Goal: Contribute content: Contribute content

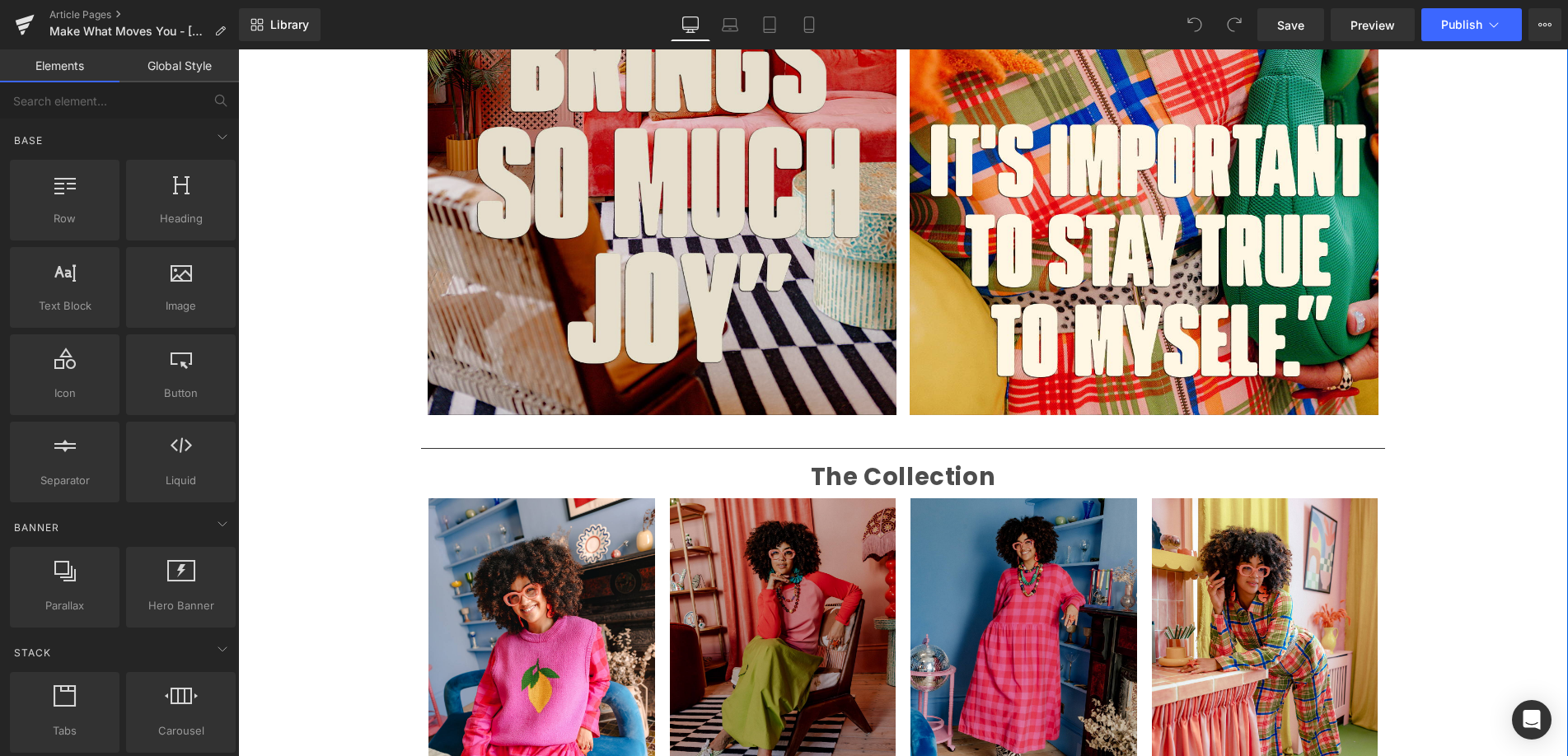
scroll to position [1916, 0]
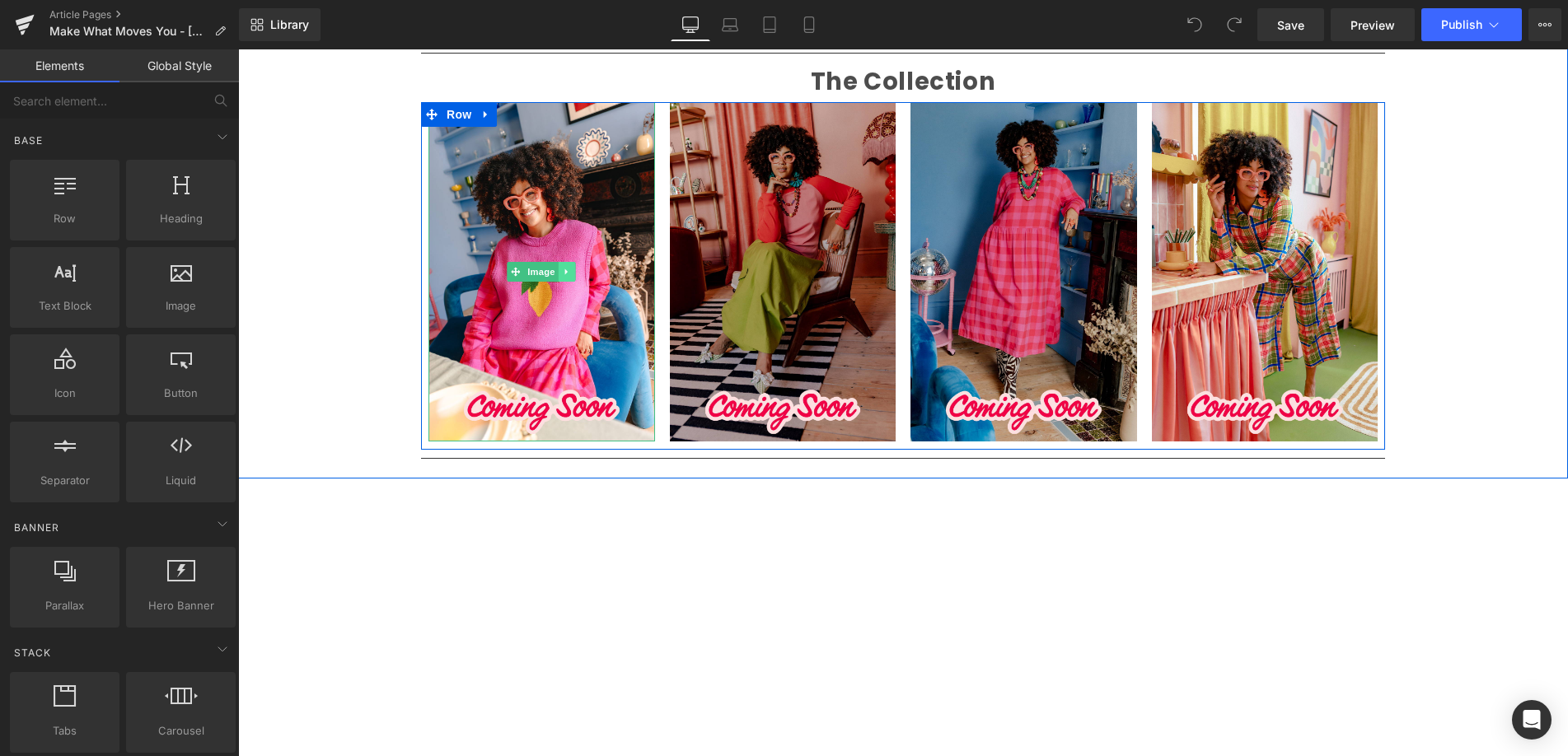
click at [561, 271] on link at bounding box center [567, 271] width 18 height 19
click at [541, 273] on icon at bounding box center [541, 272] width 9 height 9
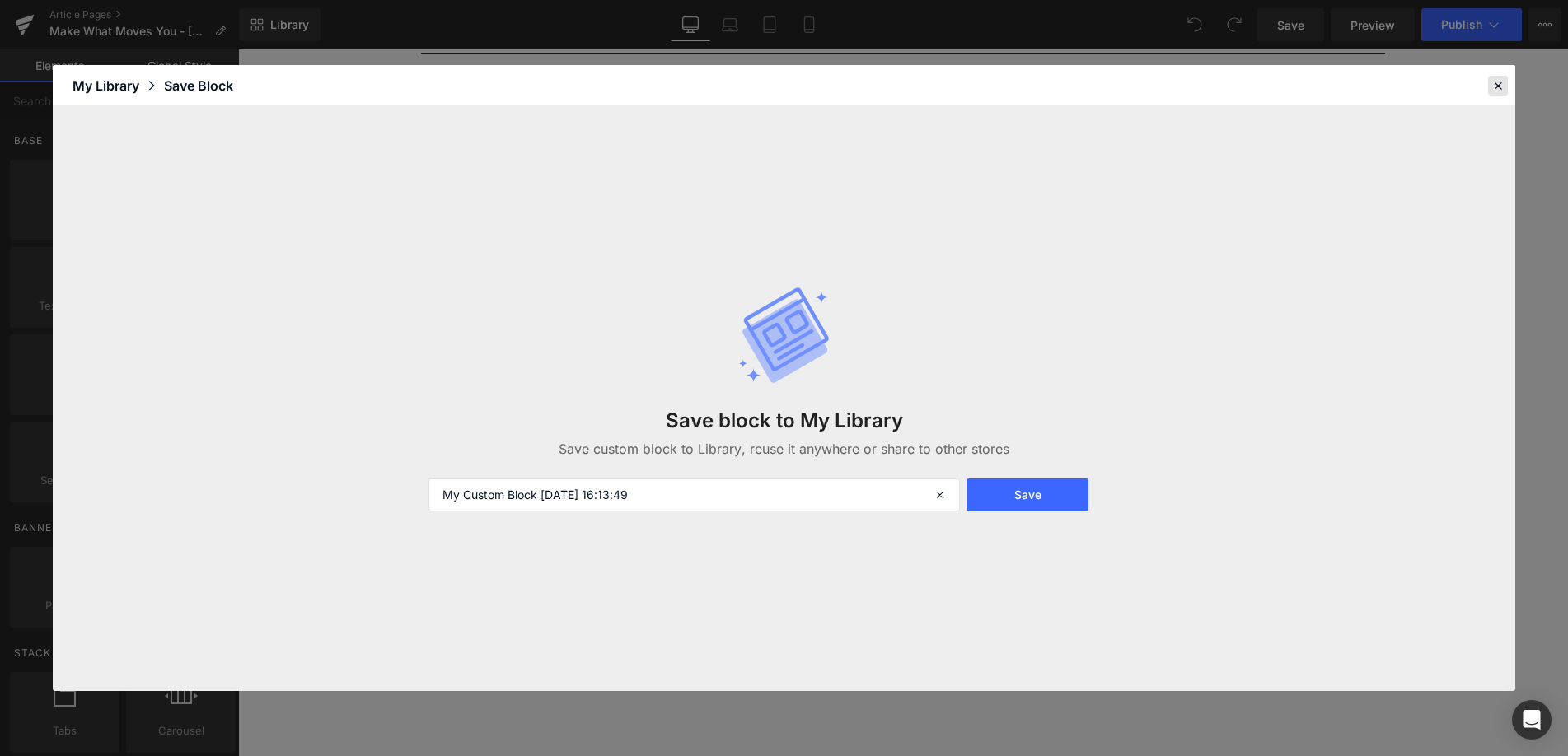
click at [1497, 81] on icon at bounding box center [1498, 86] width 15 height 15
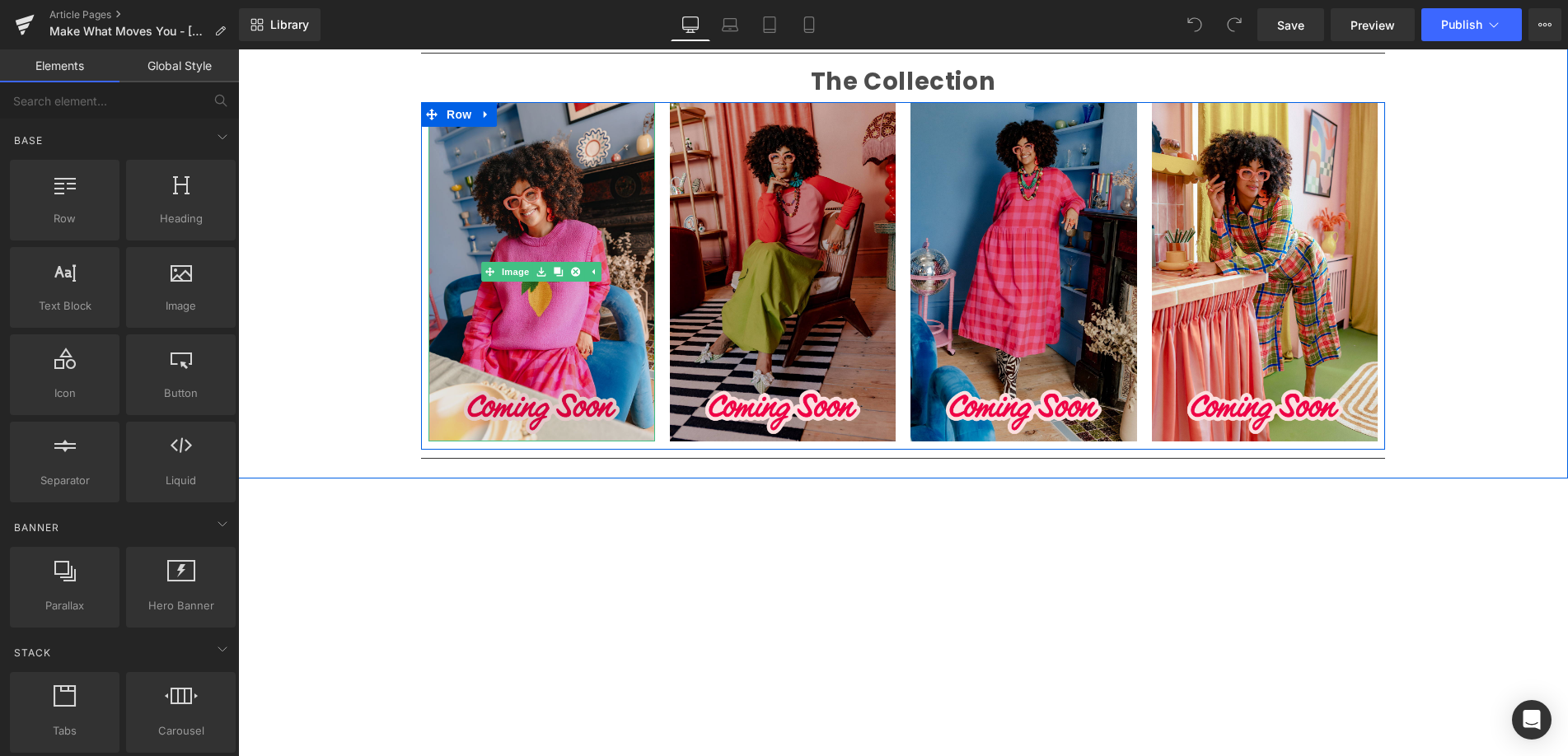
click at [564, 287] on img at bounding box center [541, 271] width 227 height 340
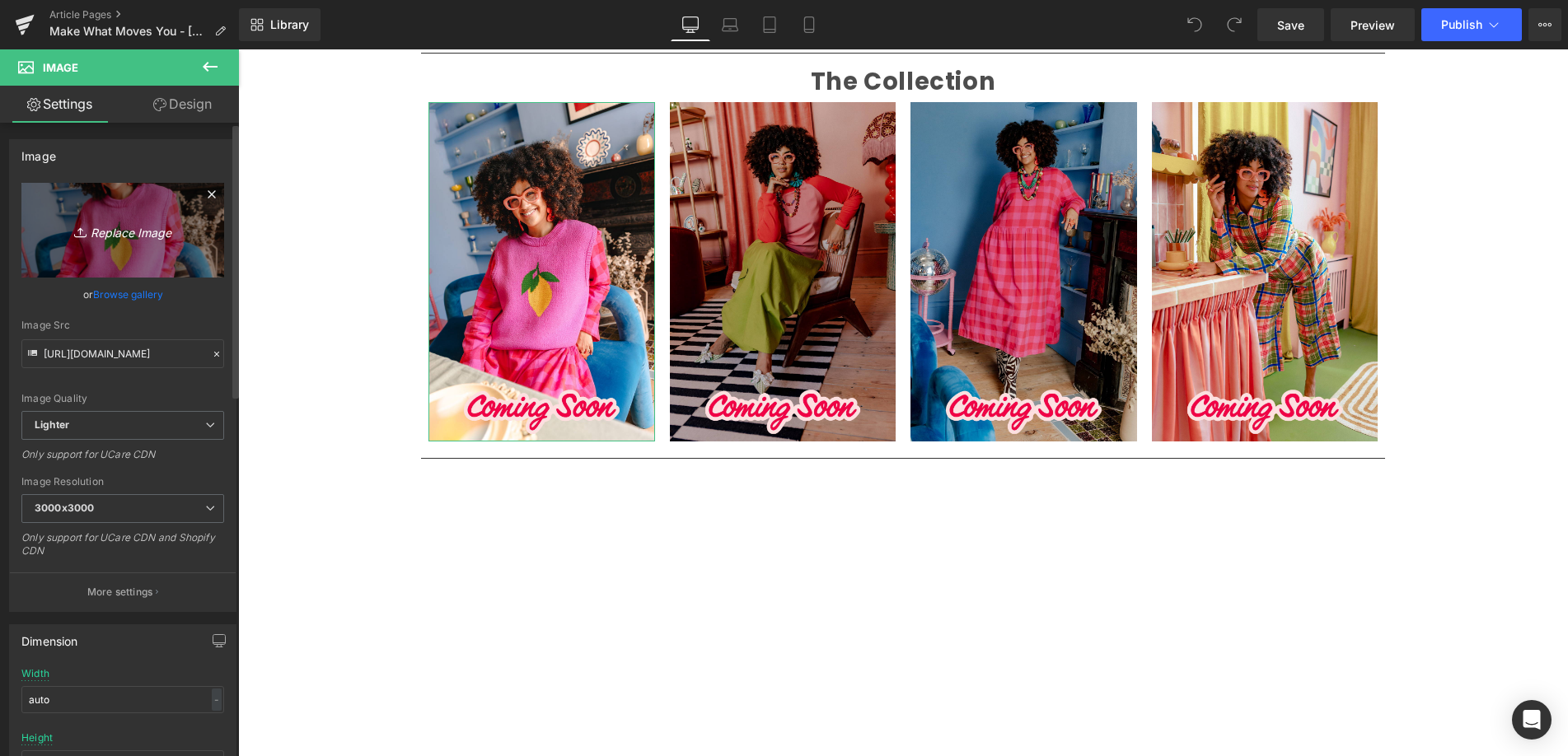
click at [142, 214] on link "Replace Image" at bounding box center [122, 230] width 203 height 94
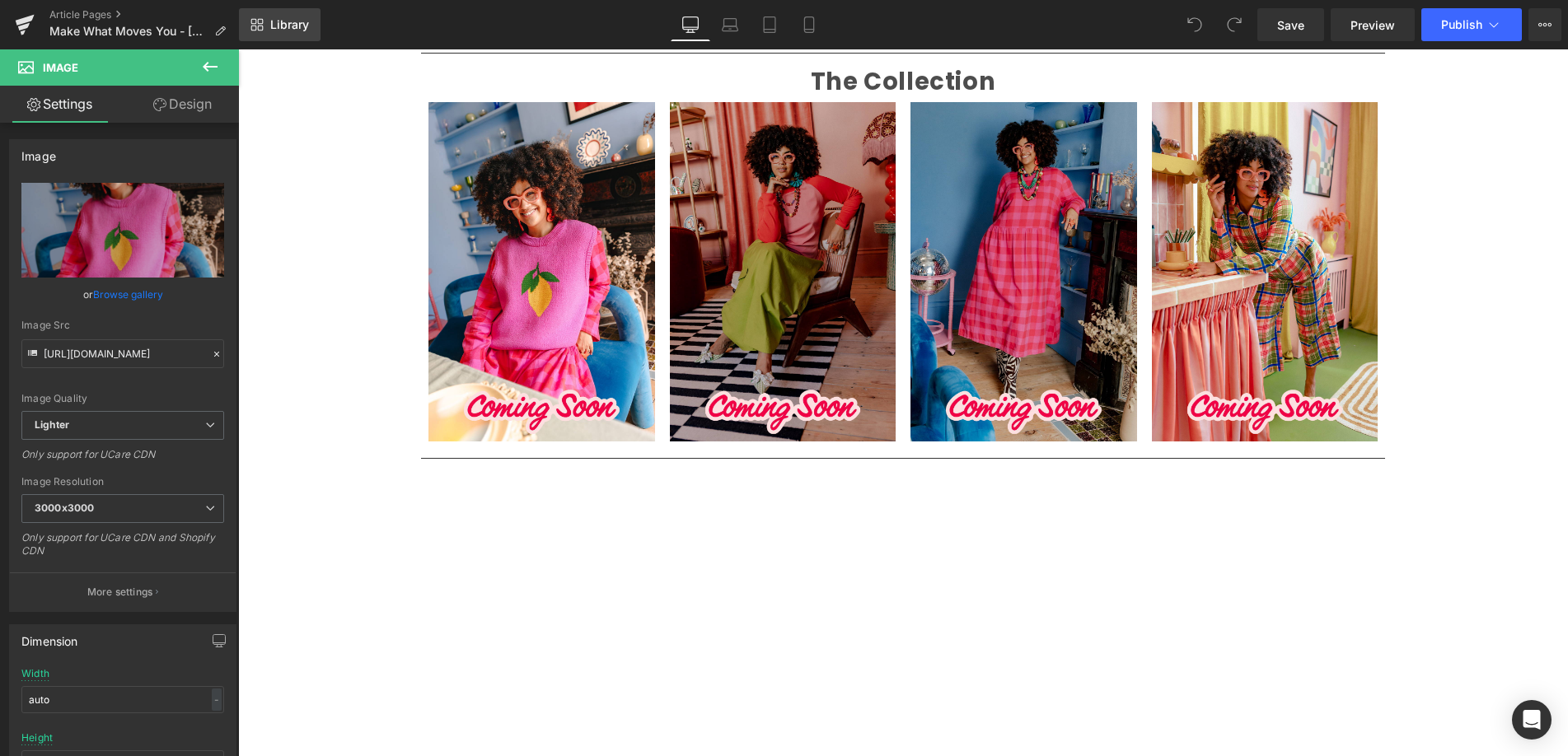
click at [271, 25] on span "Library" at bounding box center [290, 25] width 39 height 15
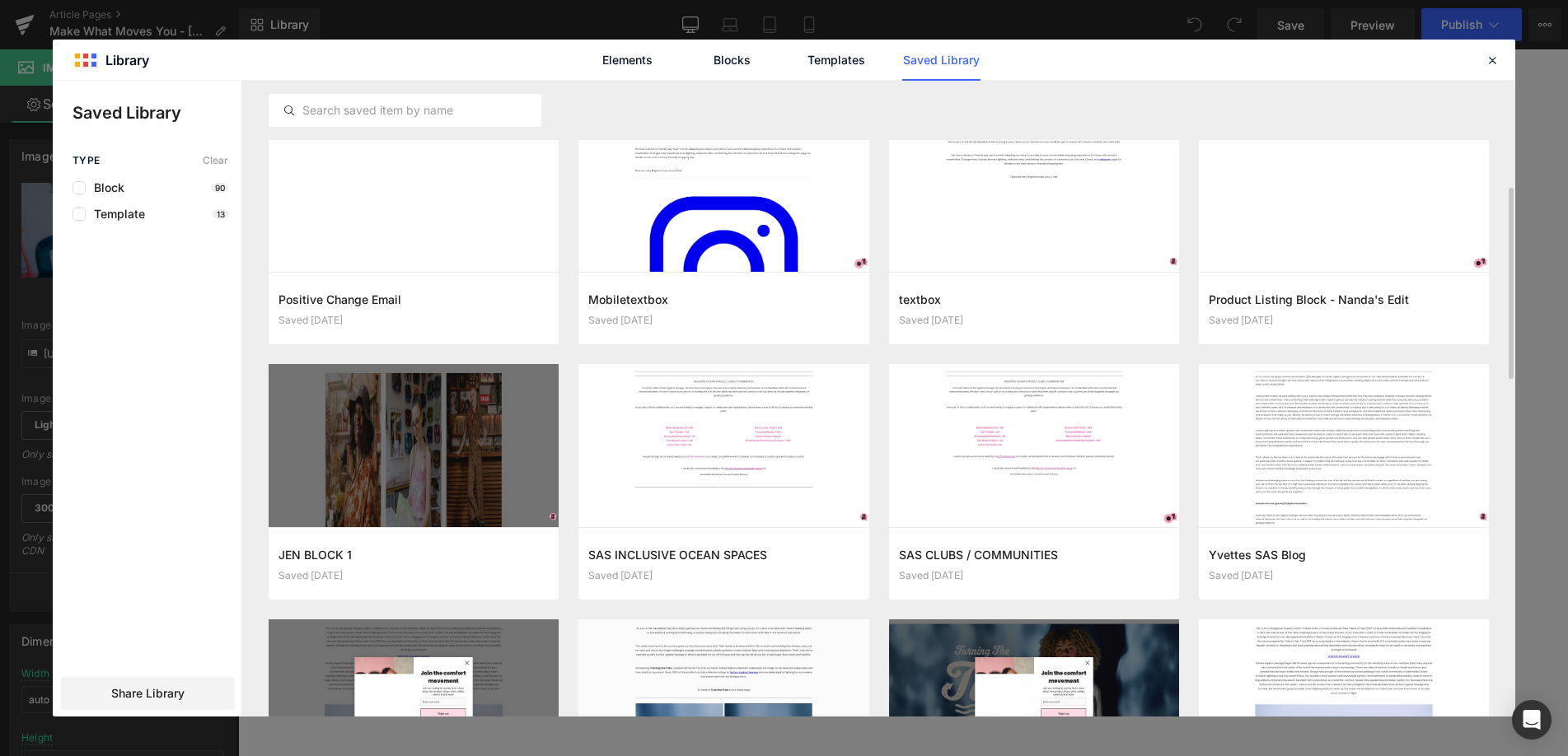
scroll to position [280, 0]
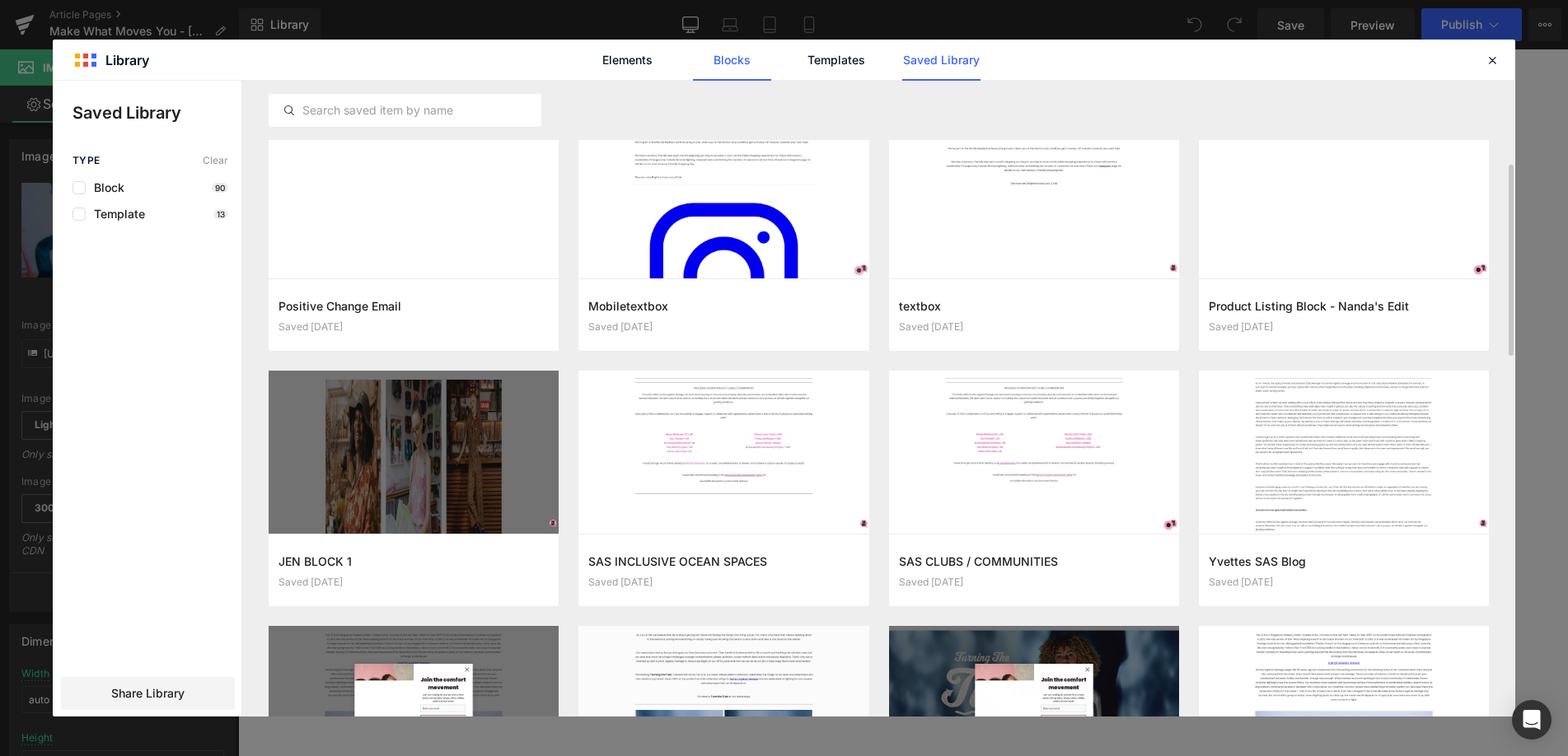
click at [740, 63] on link "Blocks" at bounding box center [732, 60] width 79 height 42
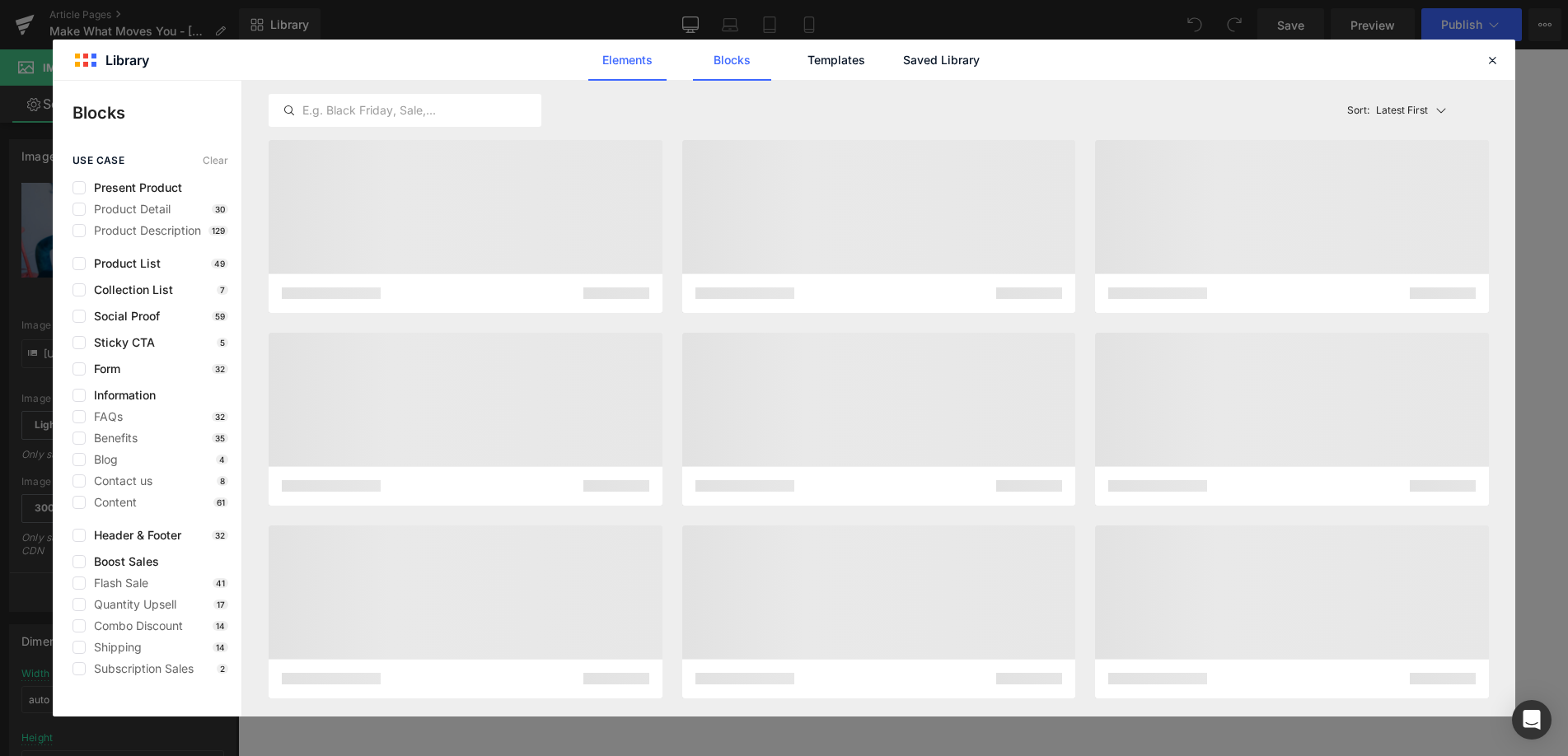
click at [0, 0] on link "Elements" at bounding box center [0, 0] width 0 height 0
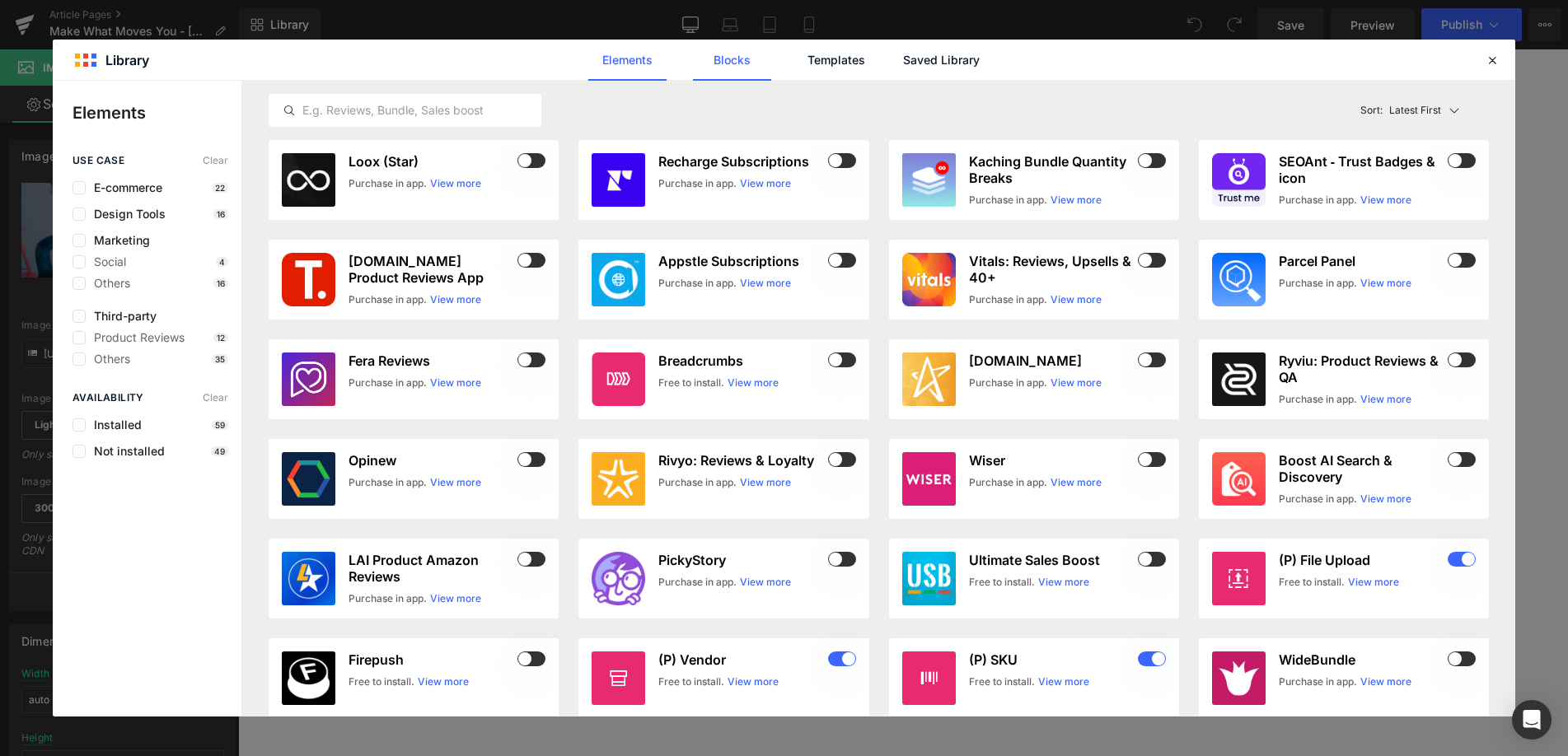
click at [740, 60] on link "Blocks" at bounding box center [732, 60] width 79 height 42
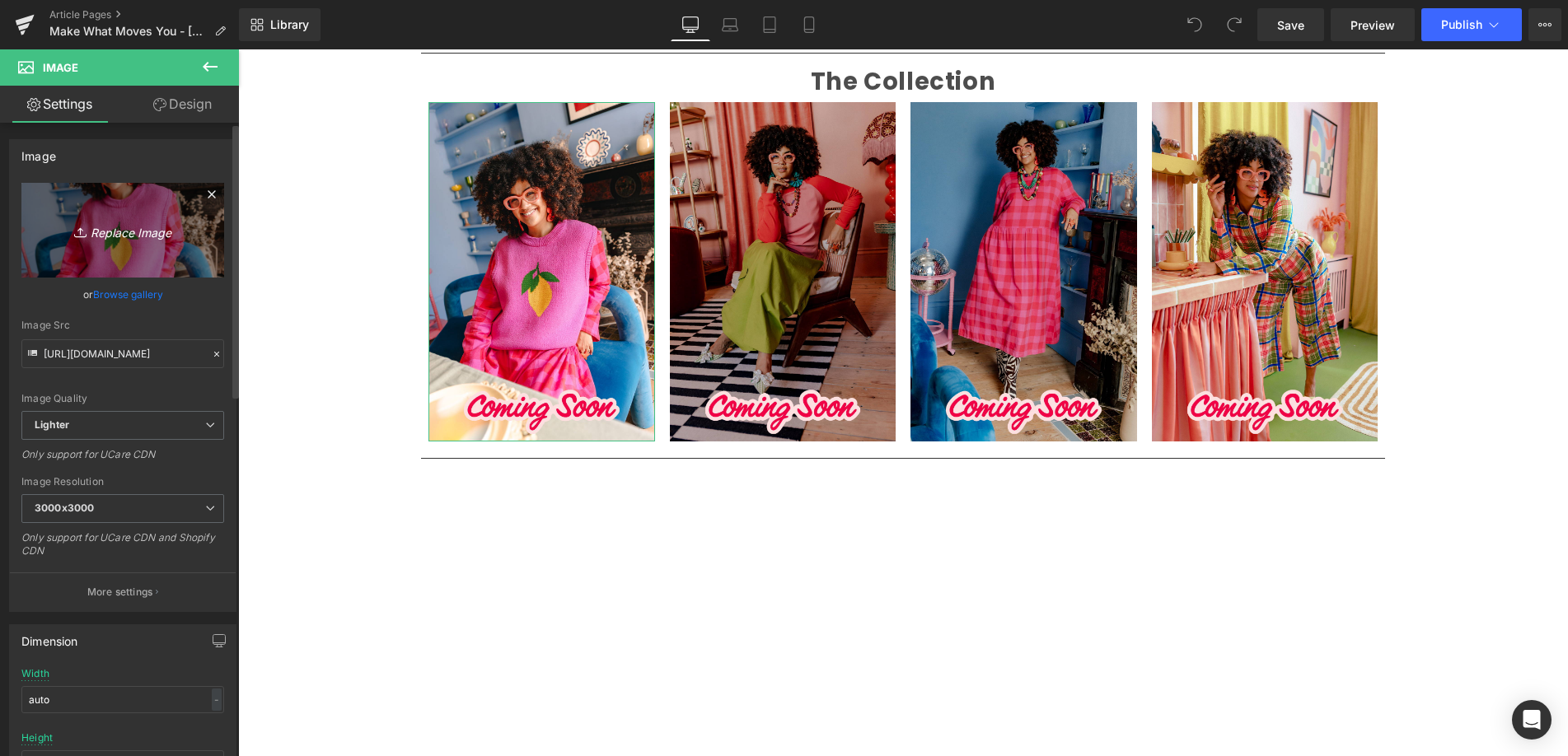
click at [123, 231] on icon "Replace Image" at bounding box center [122, 230] width 131 height 20
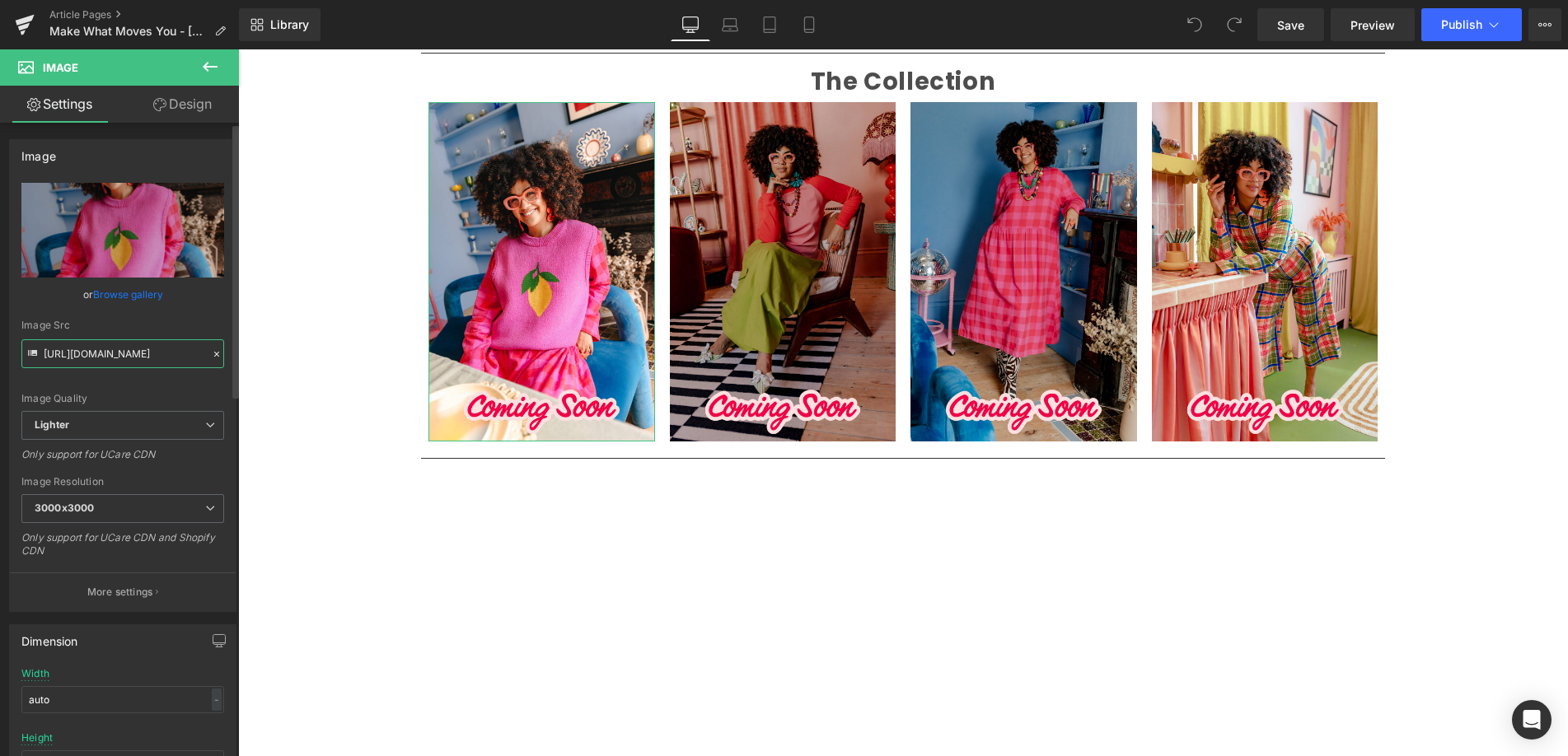
click at [133, 351] on input "[URL][DOMAIN_NAME]" at bounding box center [122, 353] width 203 height 29
drag, startPoint x: 93, startPoint y: 349, endPoint x: 205, endPoint y: 353, distance: 112.1
click at [213, 353] on div "Image Src [URL][DOMAIN_NAME]" at bounding box center [122, 343] width 203 height 49
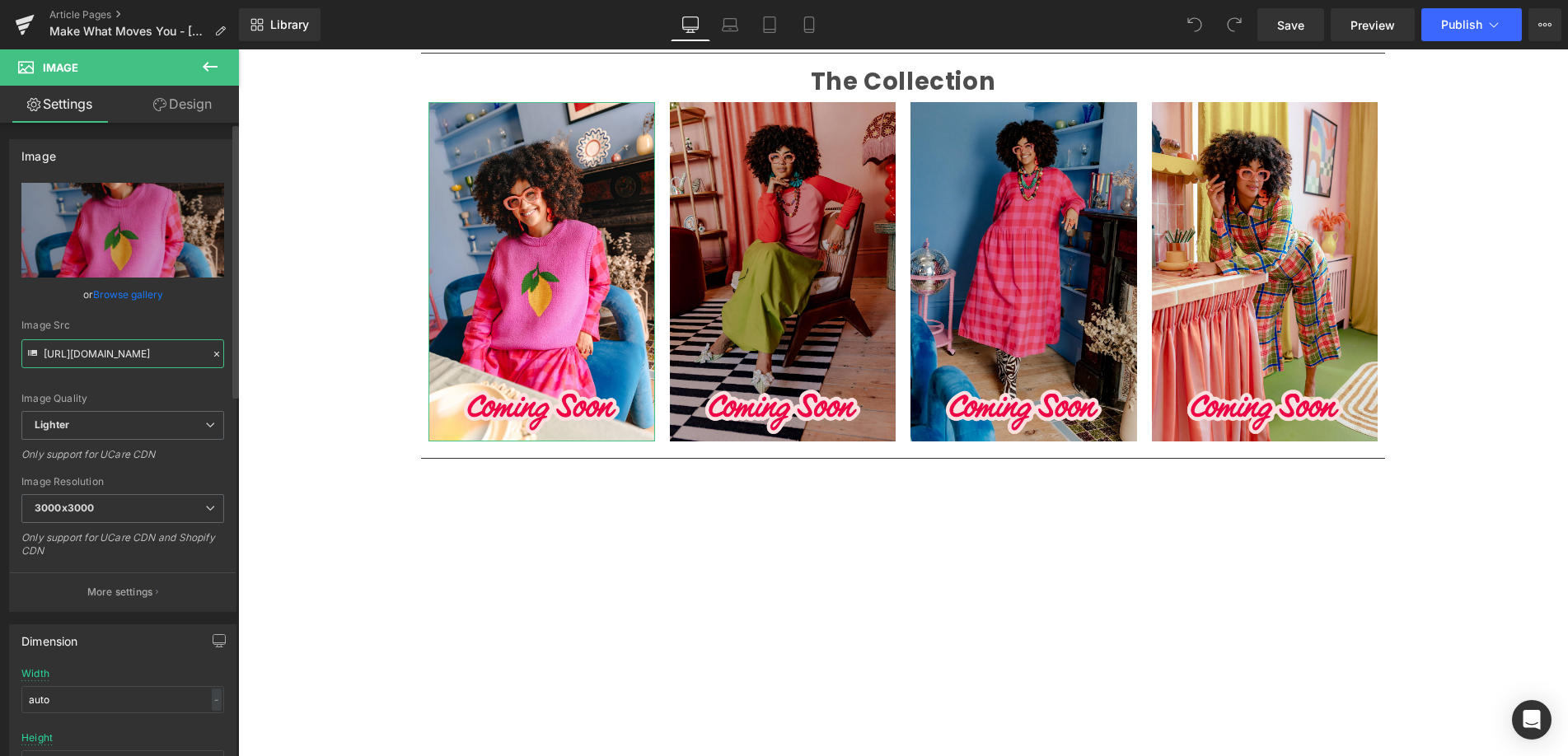
click at [146, 352] on input "[URL][DOMAIN_NAME]" at bounding box center [122, 353] width 203 height 29
drag, startPoint x: 163, startPoint y: 352, endPoint x: 6, endPoint y: 348, distance: 157.1
click at [6, 348] on div "Image [URL][DOMAIN_NAME] Replace Image Upload image or Browse gallery Image Src…" at bounding box center [123, 369] width 246 height 485
click at [105, 349] on input "[URL][DOMAIN_NAME]" at bounding box center [122, 353] width 203 height 29
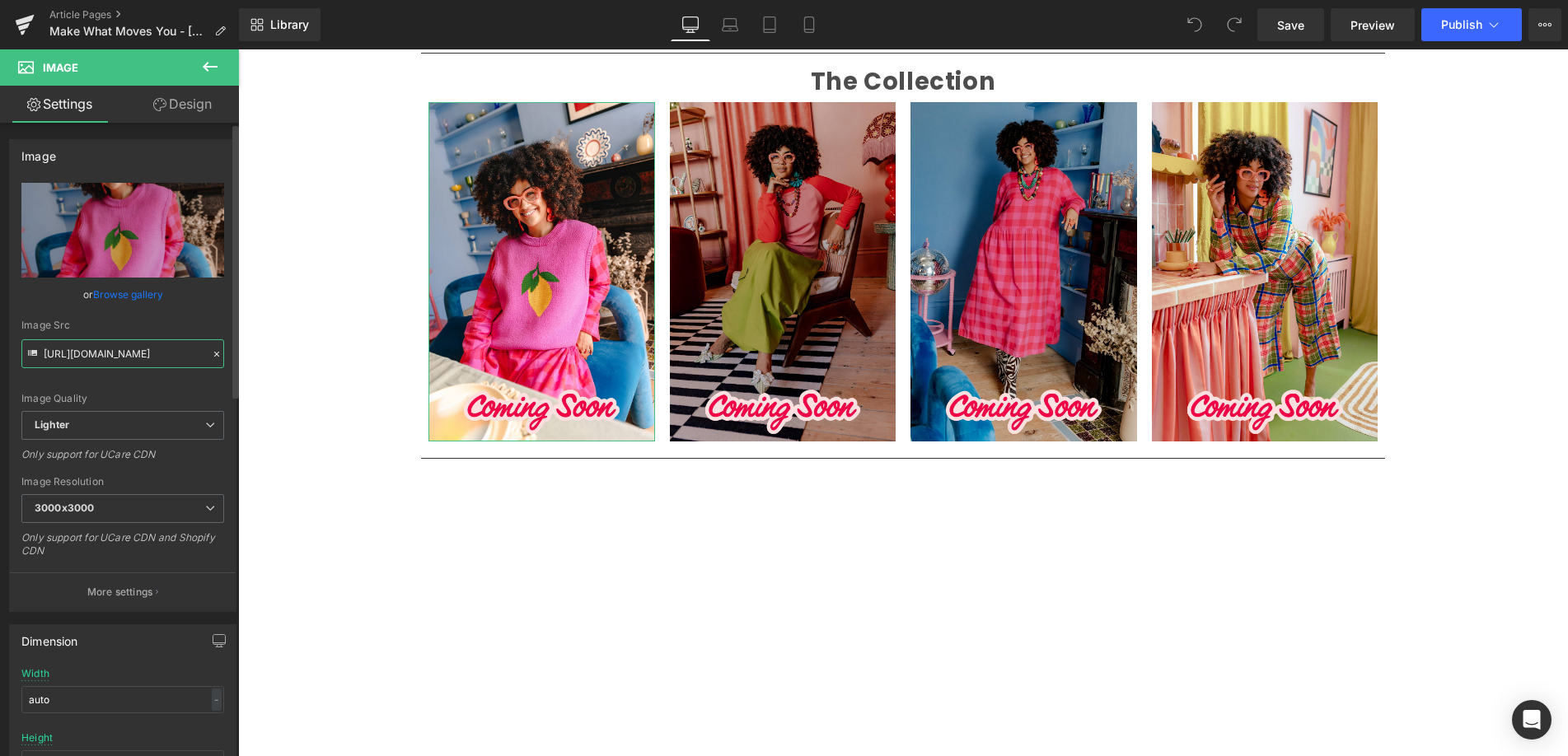
click at [105, 349] on input "[URL][DOMAIN_NAME]" at bounding box center [122, 353] width 203 height 29
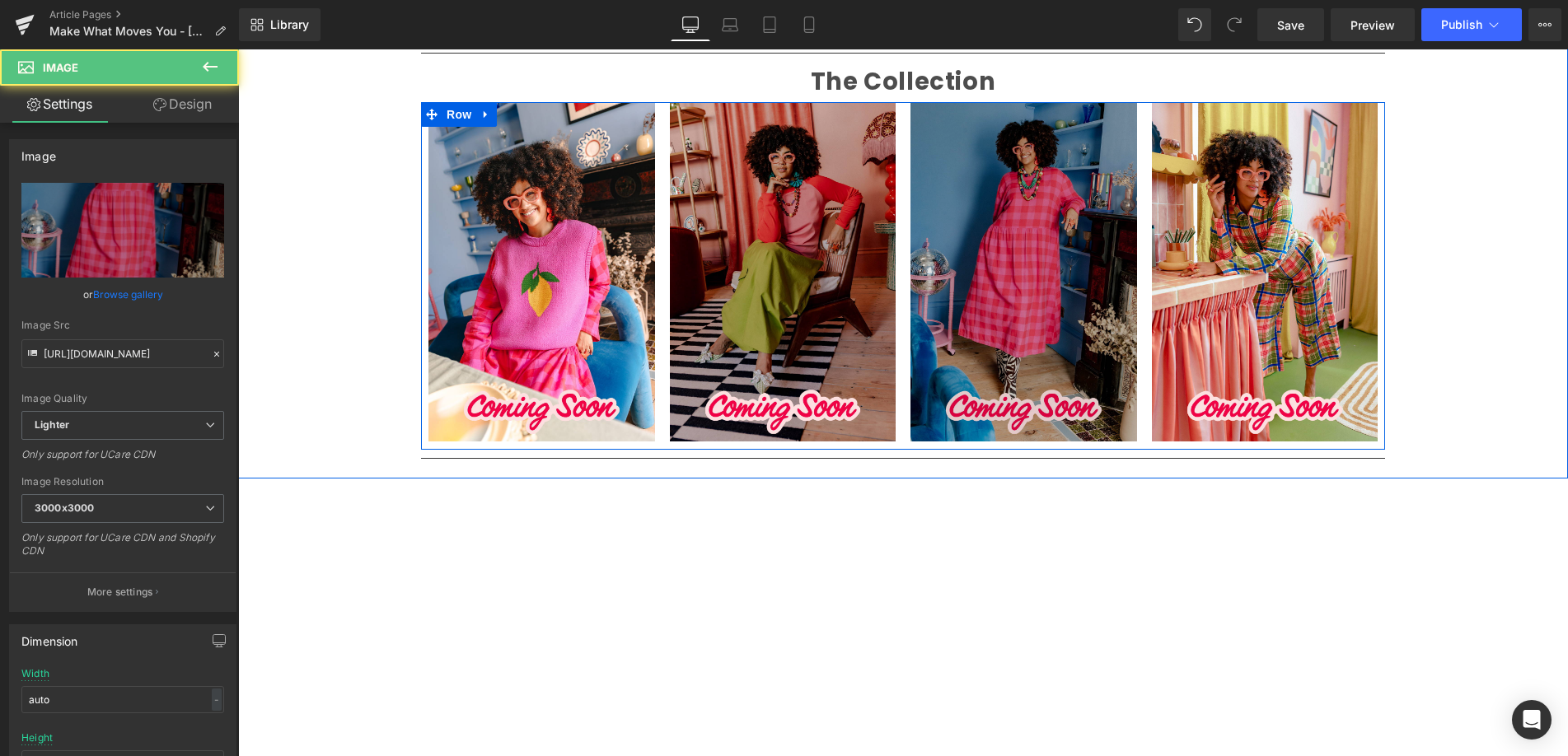
click at [1052, 194] on img at bounding box center [1024, 271] width 227 height 340
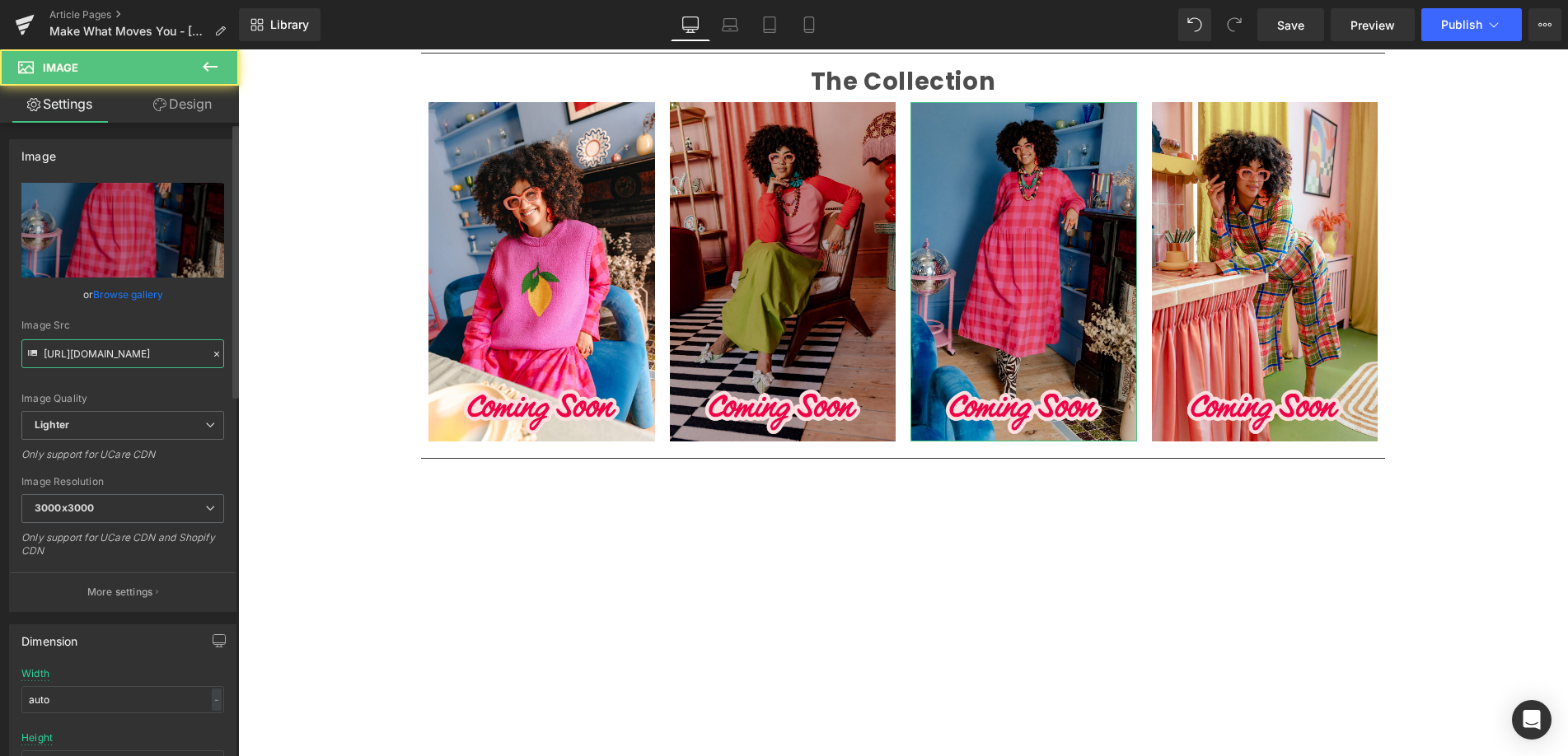
click at [150, 351] on input "[URL][DOMAIN_NAME]" at bounding box center [122, 353] width 203 height 29
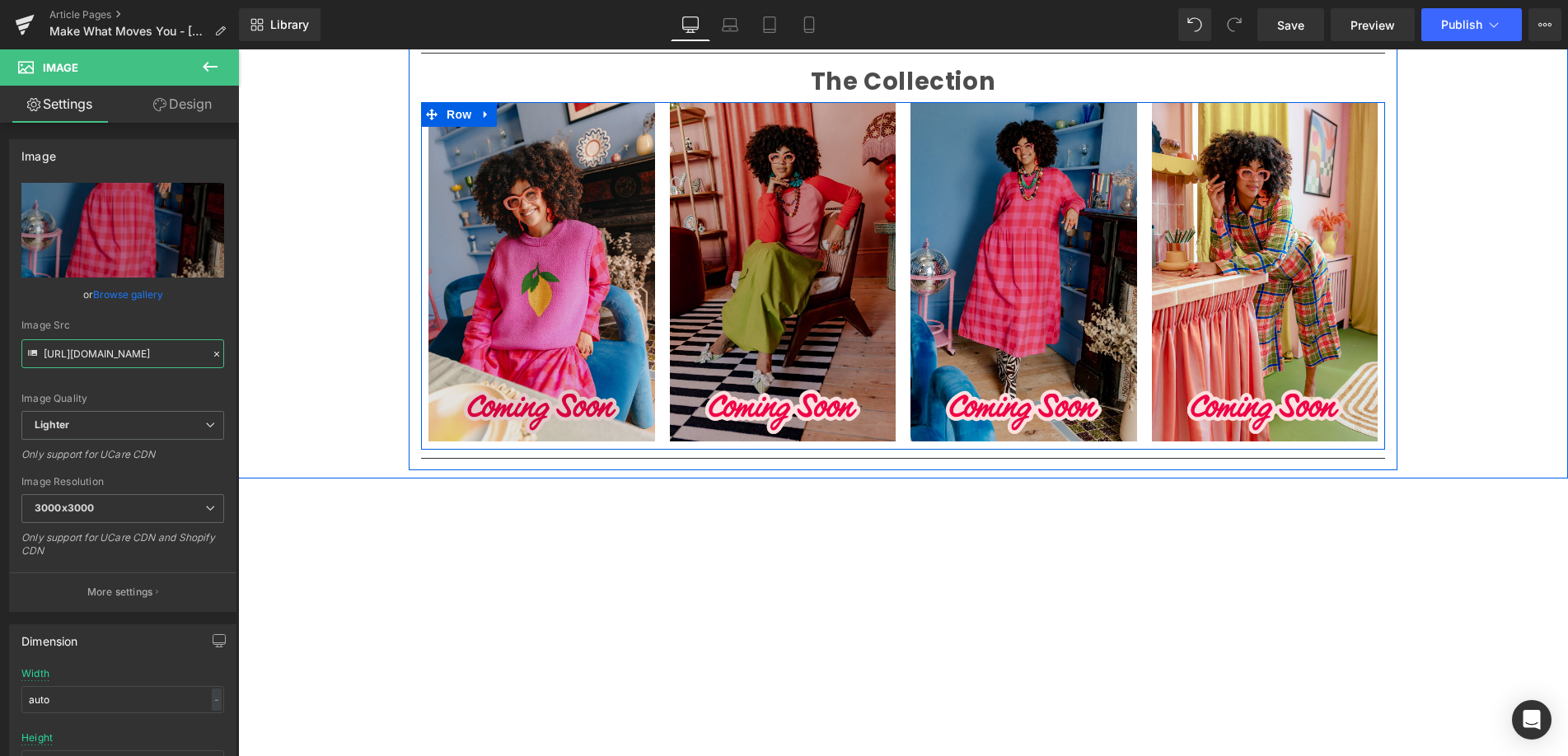
scroll to position [1919, 0]
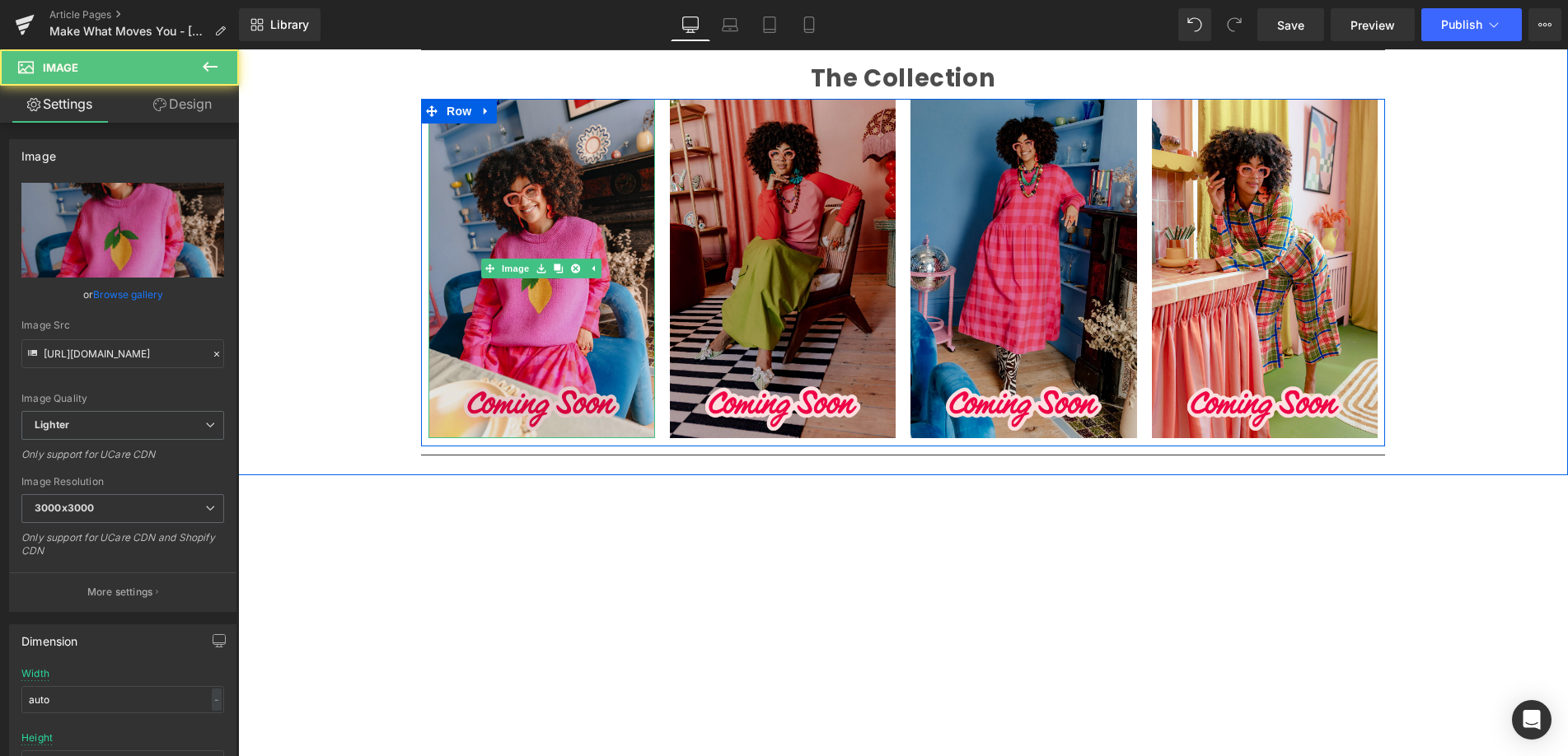
click at [504, 193] on img at bounding box center [541, 268] width 227 height 340
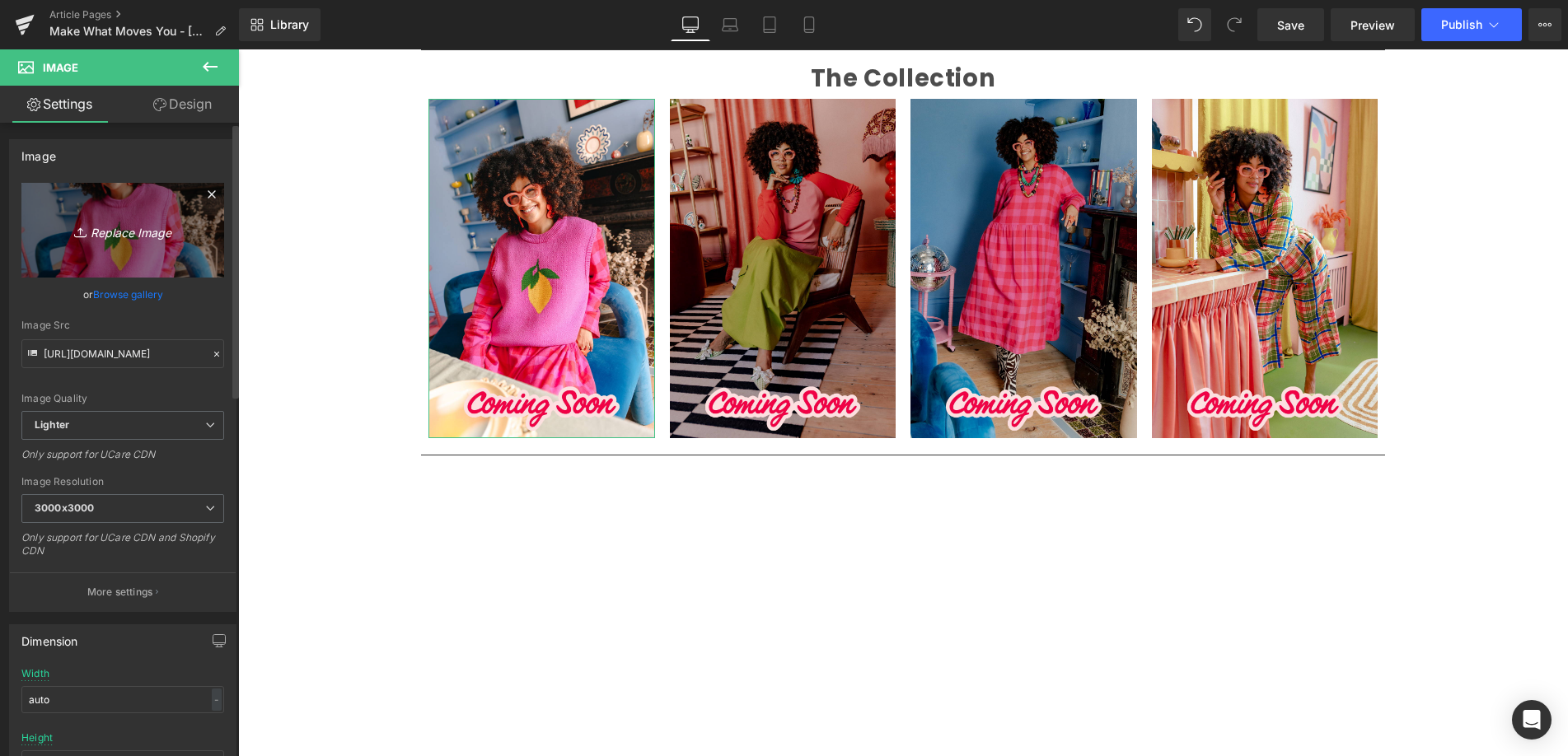
click at [112, 231] on icon "Replace Image" at bounding box center [122, 230] width 131 height 20
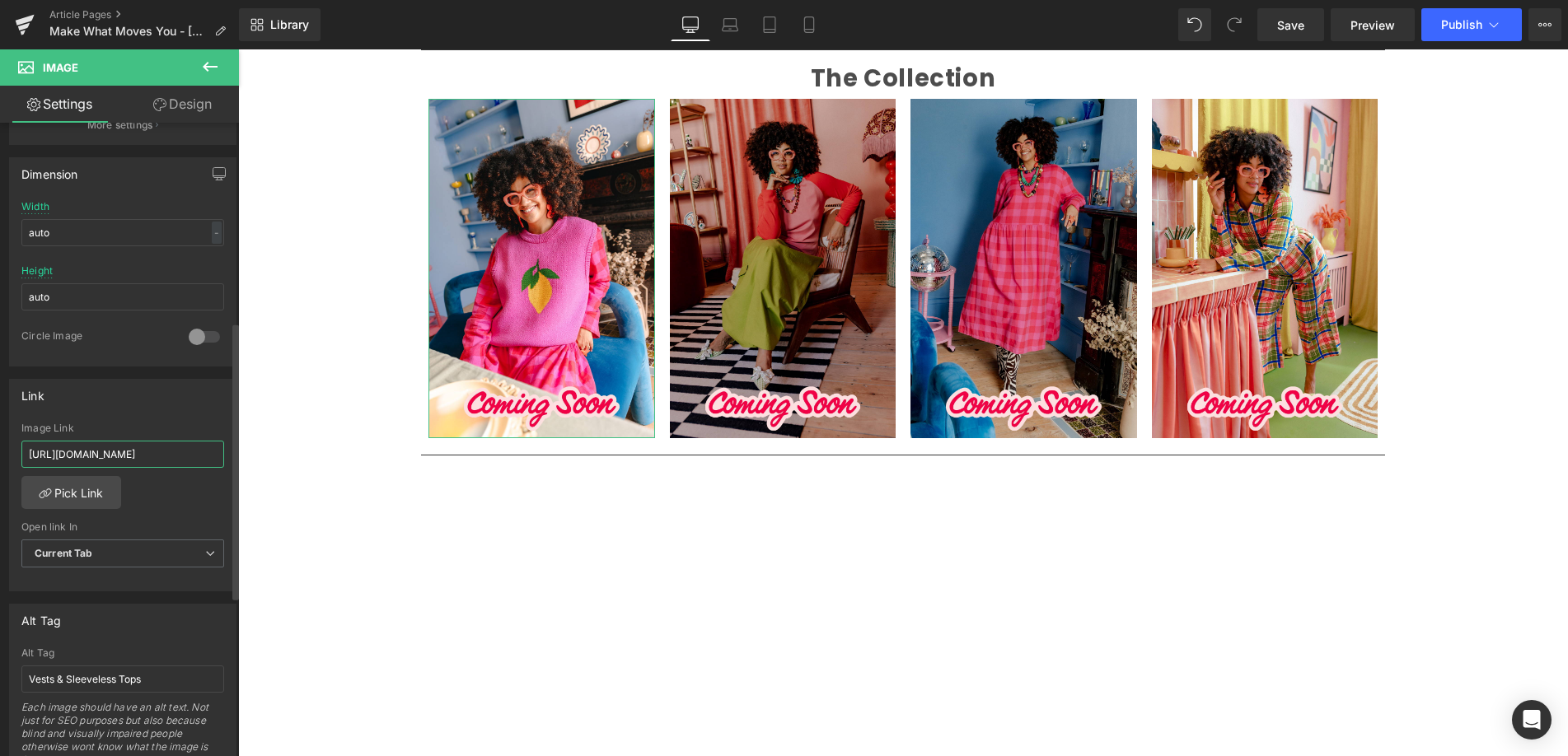
scroll to position [0, 31]
drag, startPoint x: 140, startPoint y: 454, endPoint x: 227, endPoint y: 454, distance: 87.0
click at [227, 454] on div "[URL][DOMAIN_NAME] Image Link [URL][DOMAIN_NAME] Pick Link Current Tab New Tab …" at bounding box center [123, 507] width 226 height 168
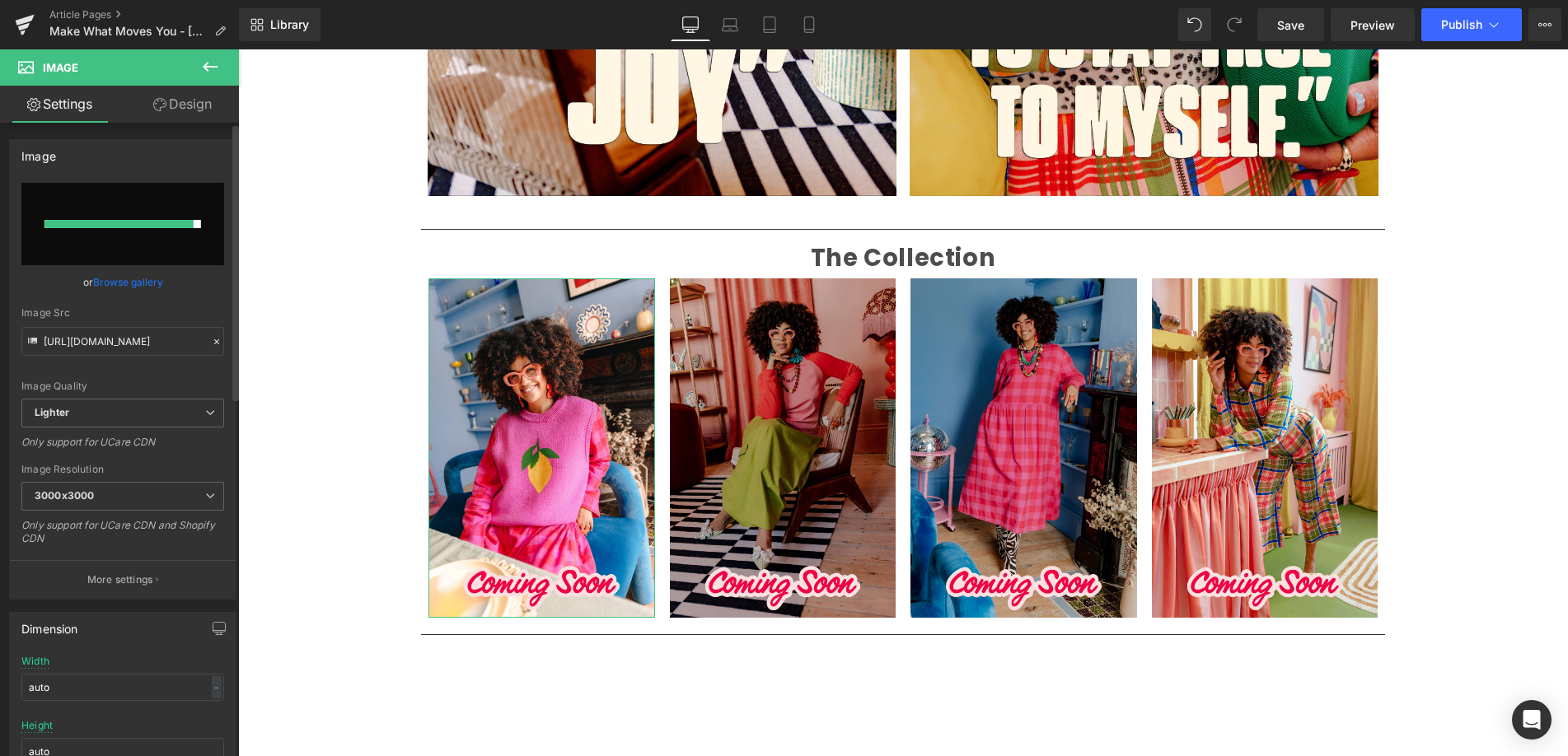
scroll to position [0, 0]
click at [190, 231] on input "file" at bounding box center [122, 224] width 203 height 82
type input "C:\fakepath\1.jpg"
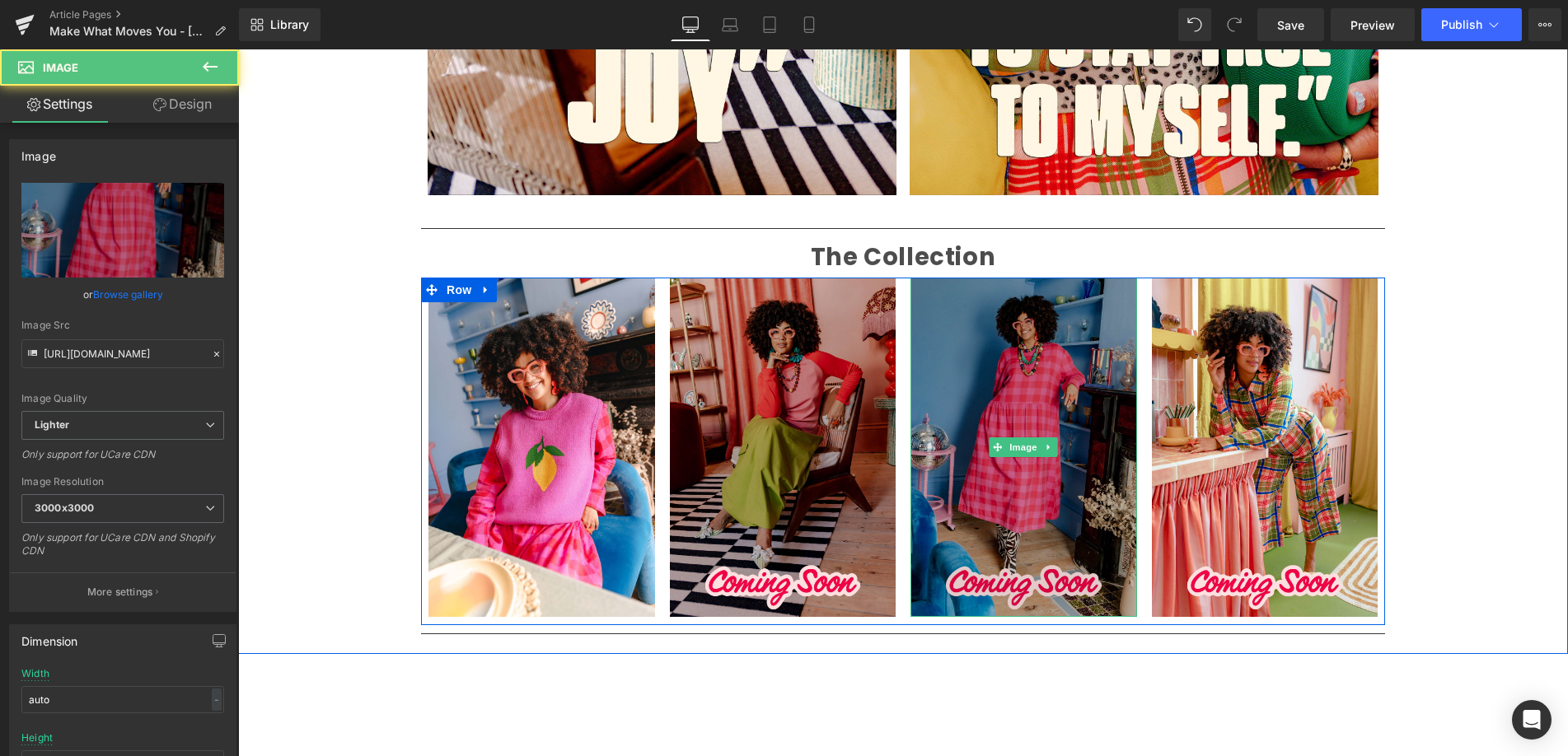
click at [1019, 417] on img at bounding box center [1024, 447] width 227 height 340
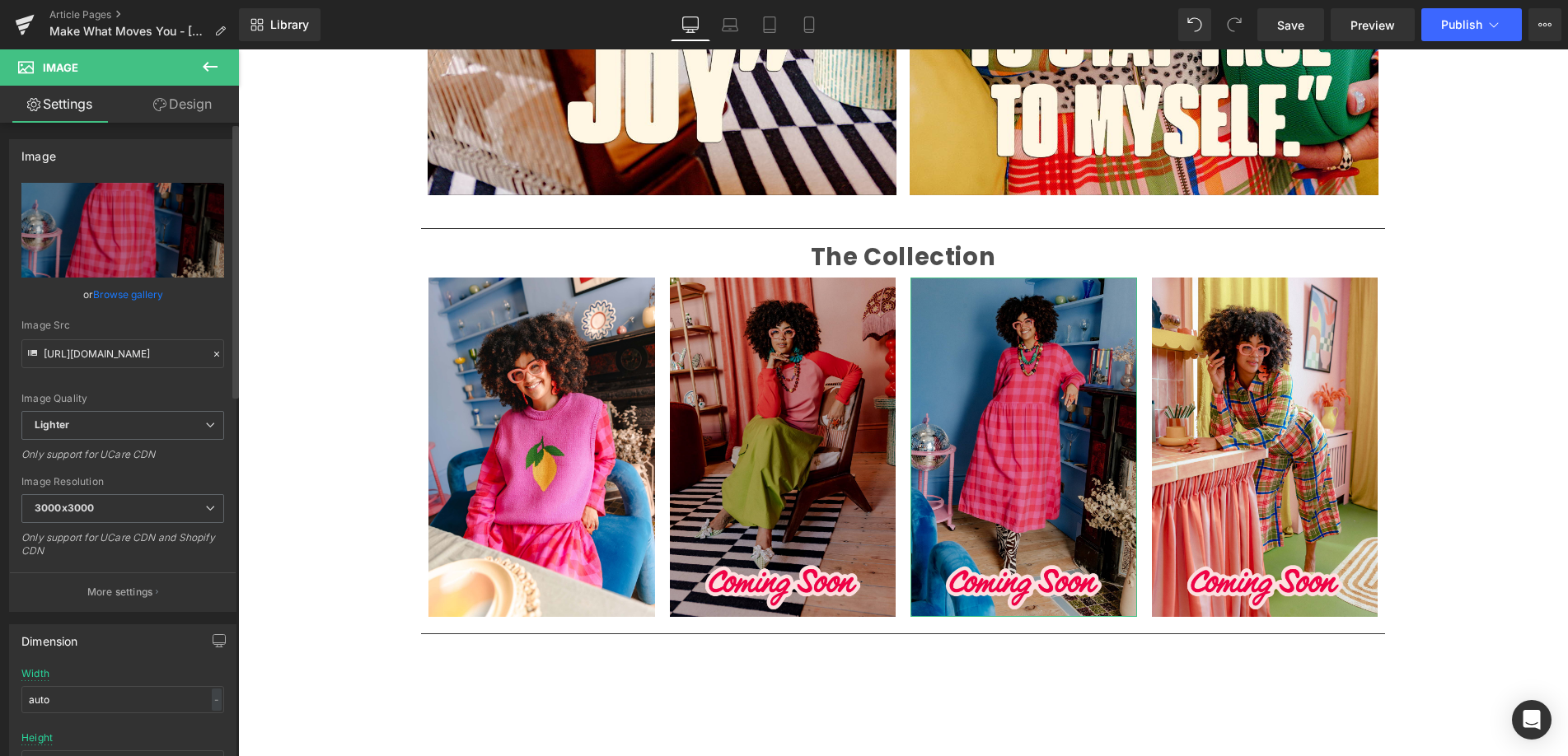
click at [120, 291] on link "Browse gallery" at bounding box center [129, 294] width 70 height 29
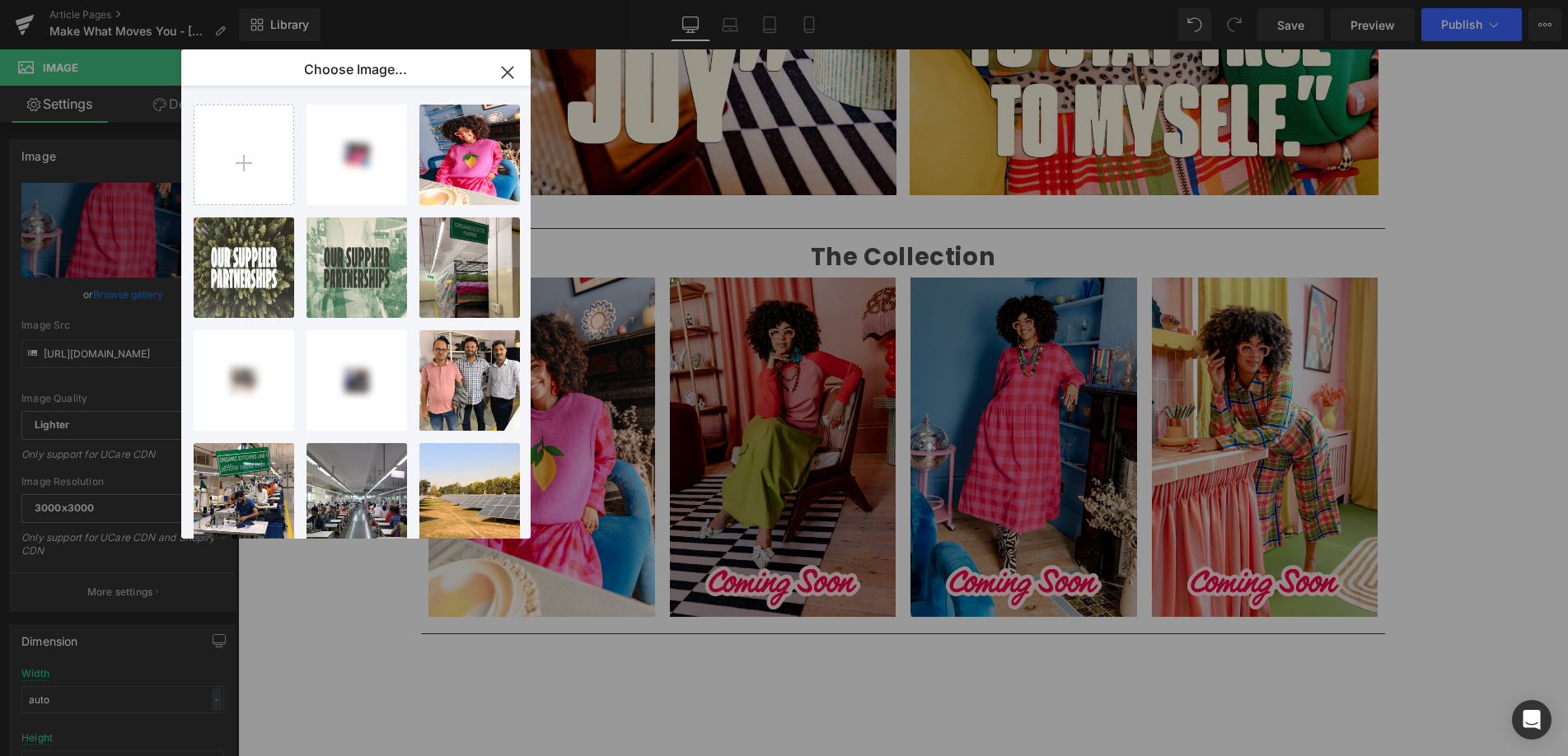
click at [508, 72] on icon "button" at bounding box center [507, 72] width 11 height 11
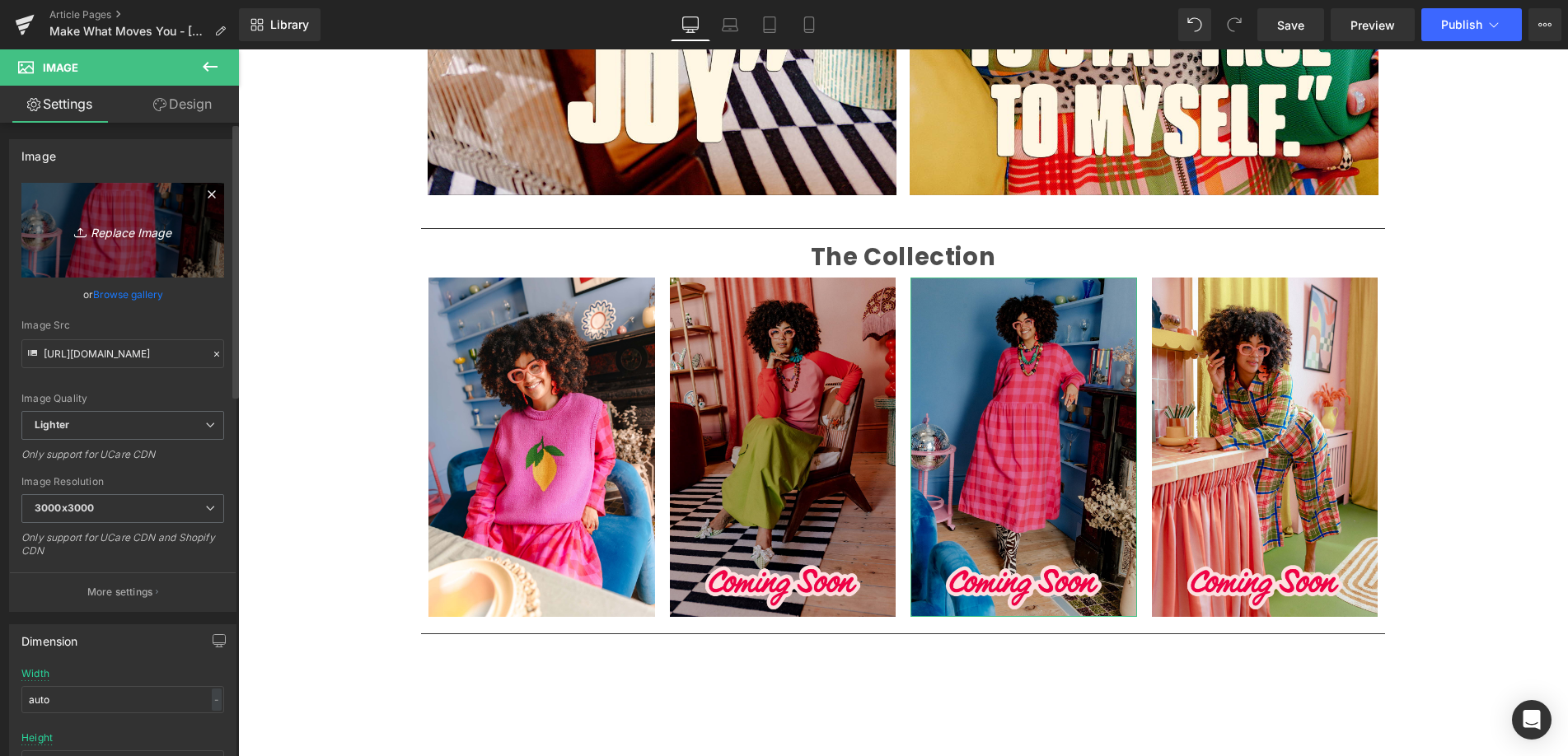
click at [133, 217] on link "Replace Image" at bounding box center [122, 230] width 203 height 94
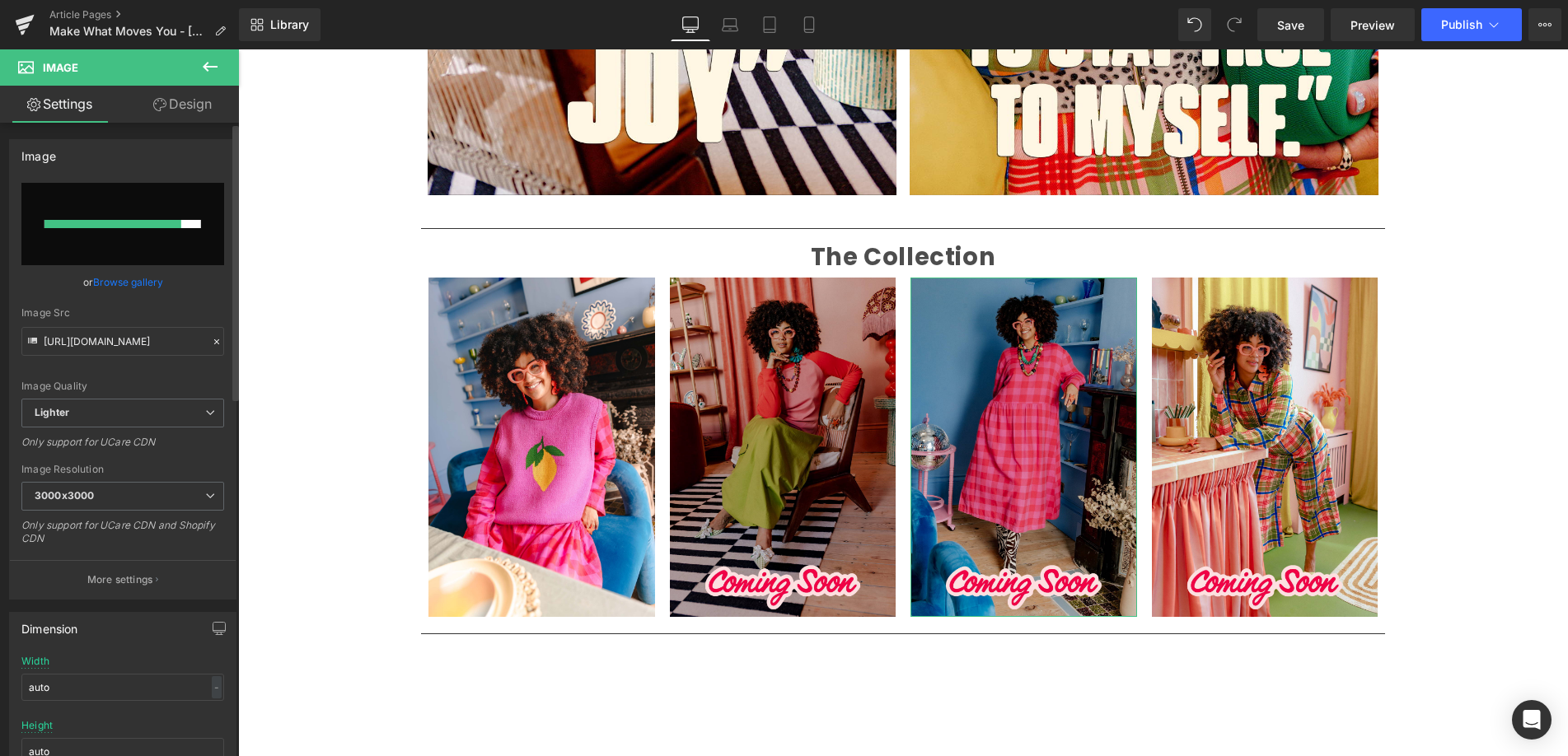
click at [145, 234] on input "file" at bounding box center [122, 224] width 203 height 82
type input "C:\fakepath\1-1.jpg"
click at [192, 224] on div at bounding box center [122, 224] width 156 height 8
click at [133, 280] on link "Browse gallery" at bounding box center [129, 281] width 70 height 29
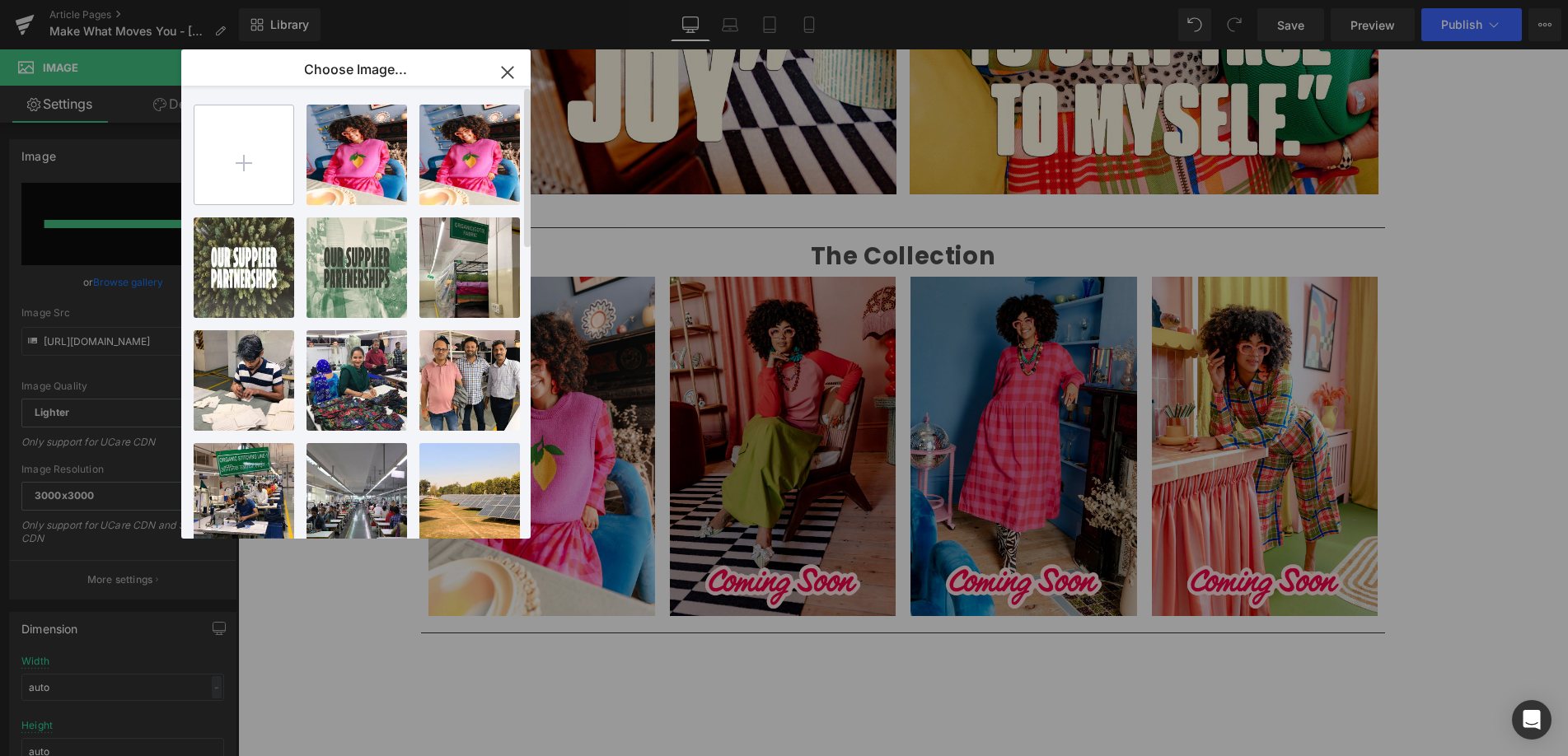
click at [261, 155] on input "file" at bounding box center [243, 155] width 99 height 99
type input "C:\fakepath\1-1.jpg"
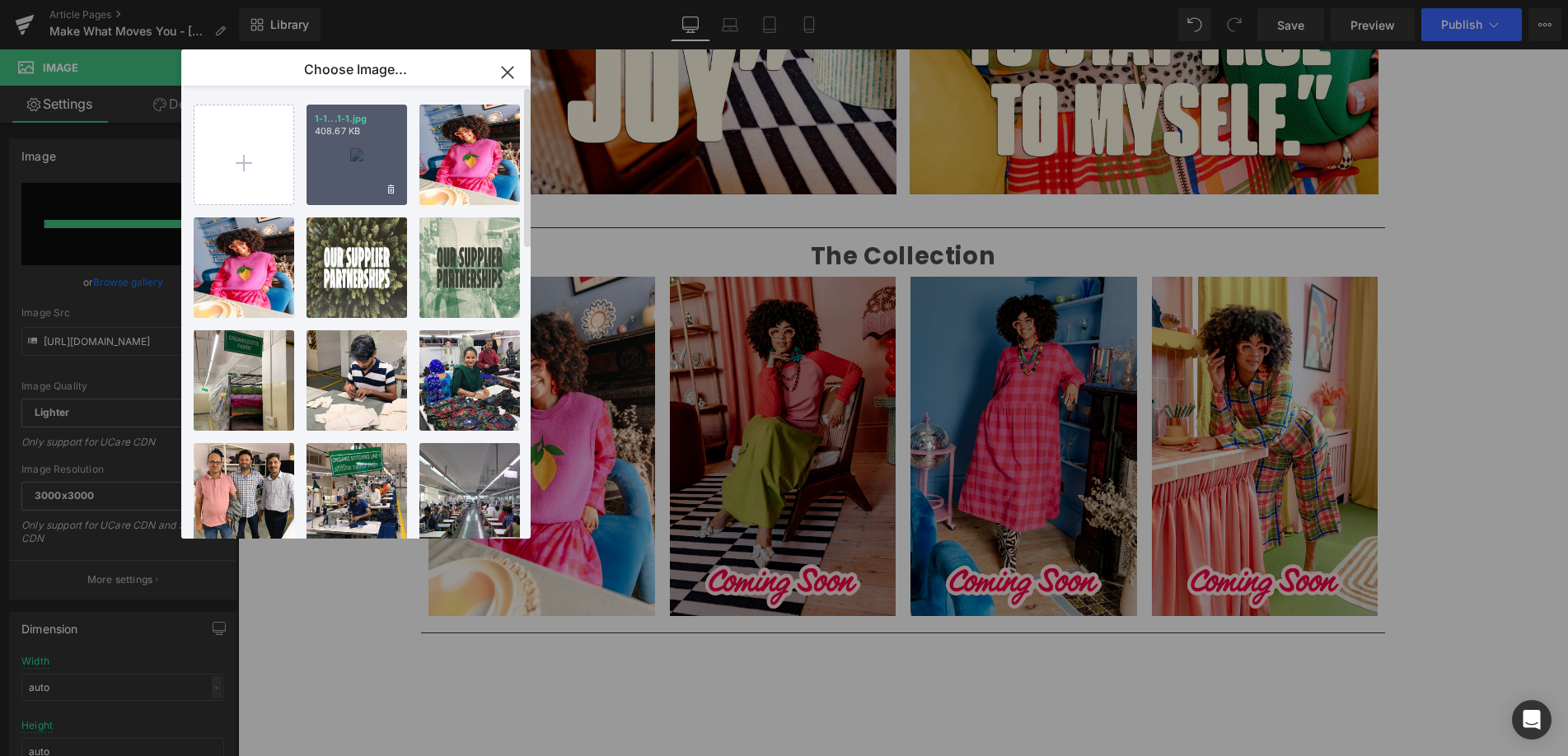
click at [372, 161] on div "1-1...1-1.jpg 408.67 KB" at bounding box center [356, 155] width 101 height 101
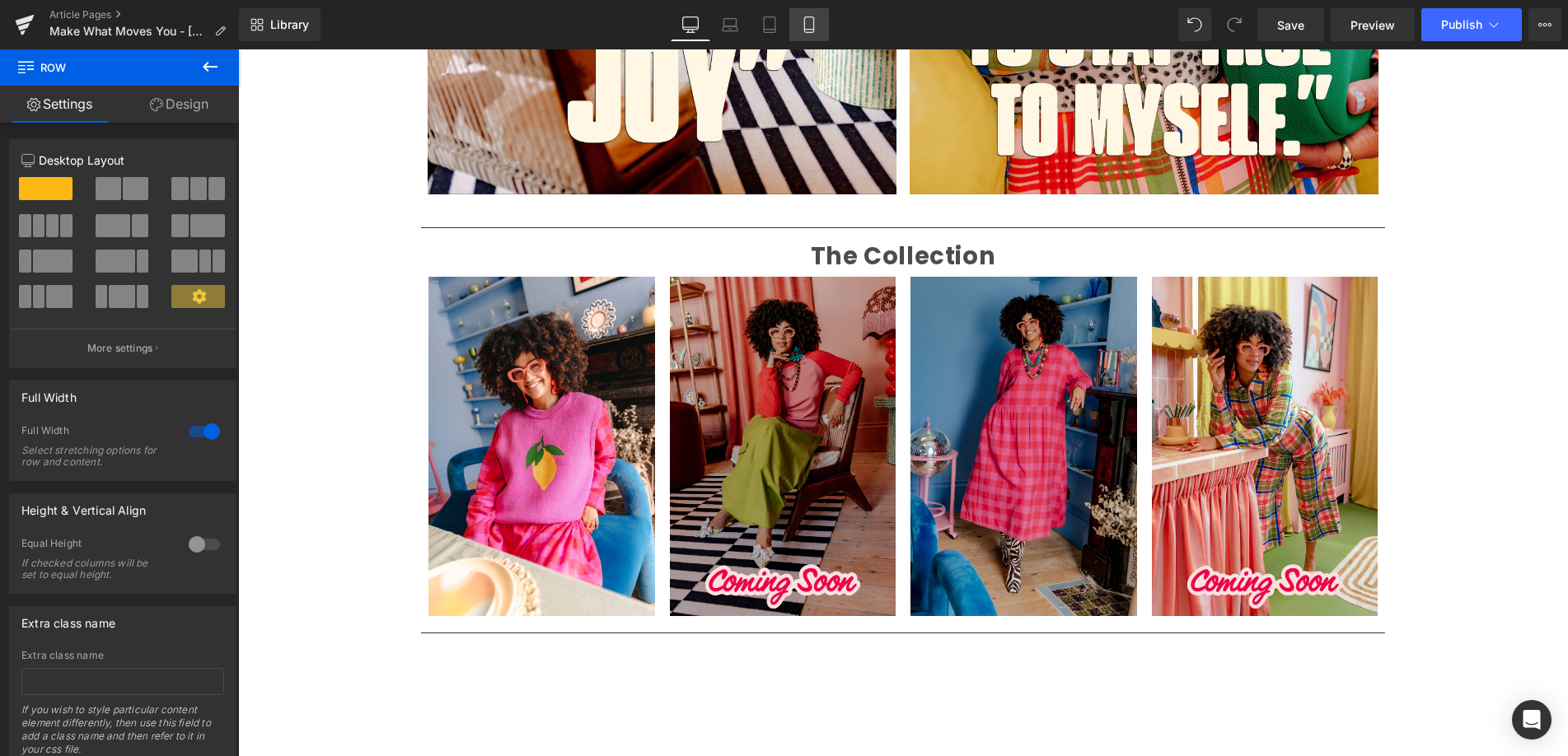
click at [814, 23] on icon at bounding box center [809, 25] width 17 height 17
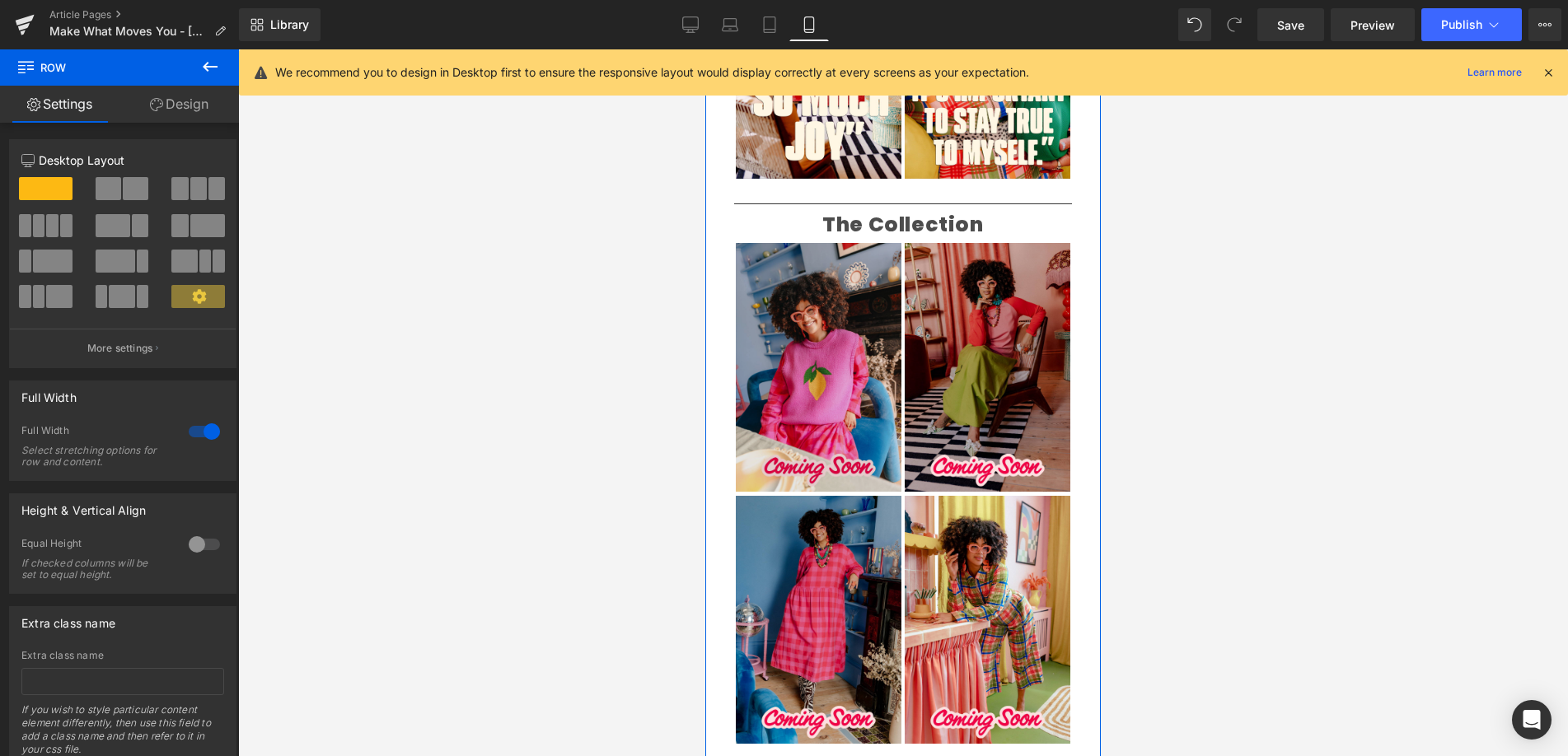
scroll to position [1007, 0]
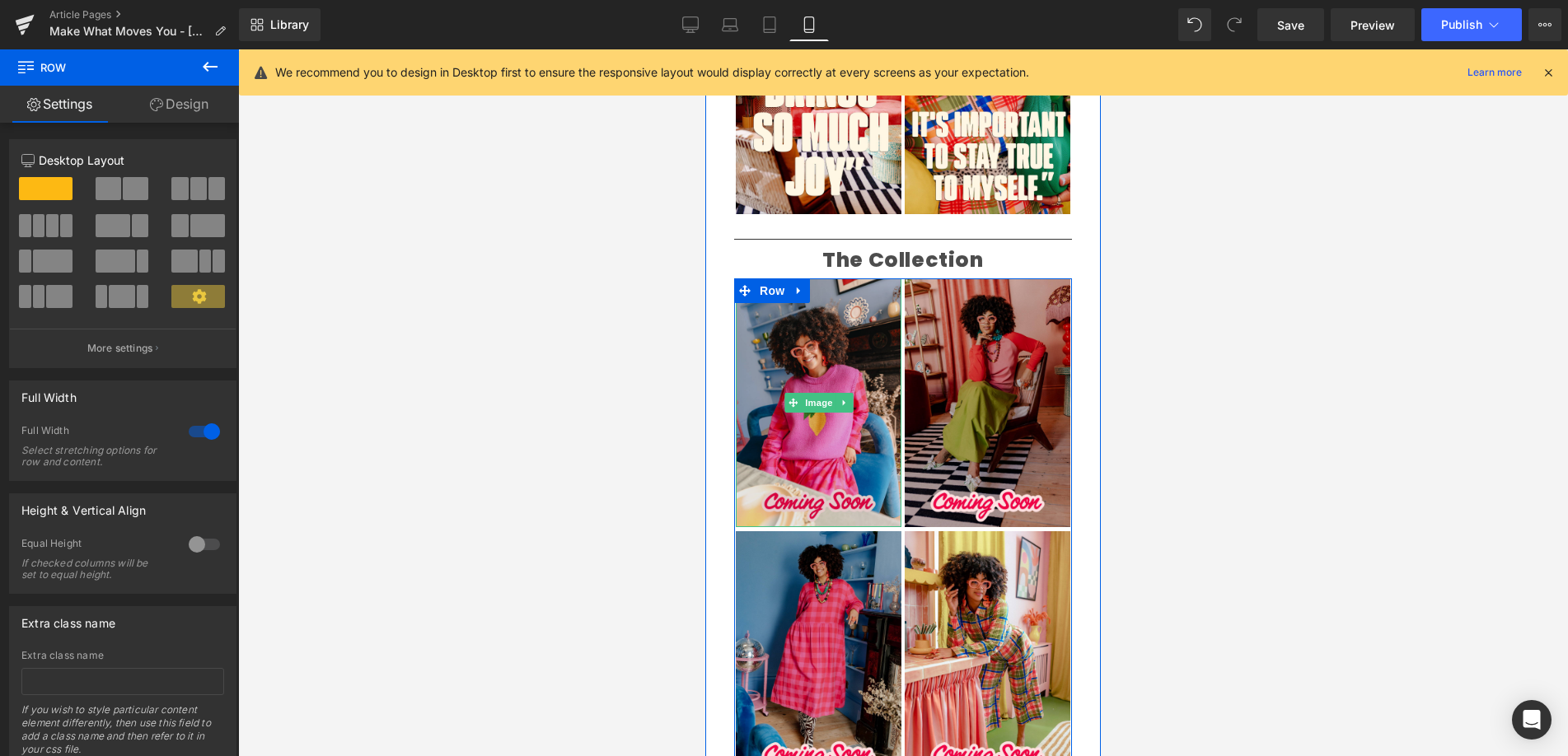
click at [817, 387] on img at bounding box center [818, 403] width 166 height 249
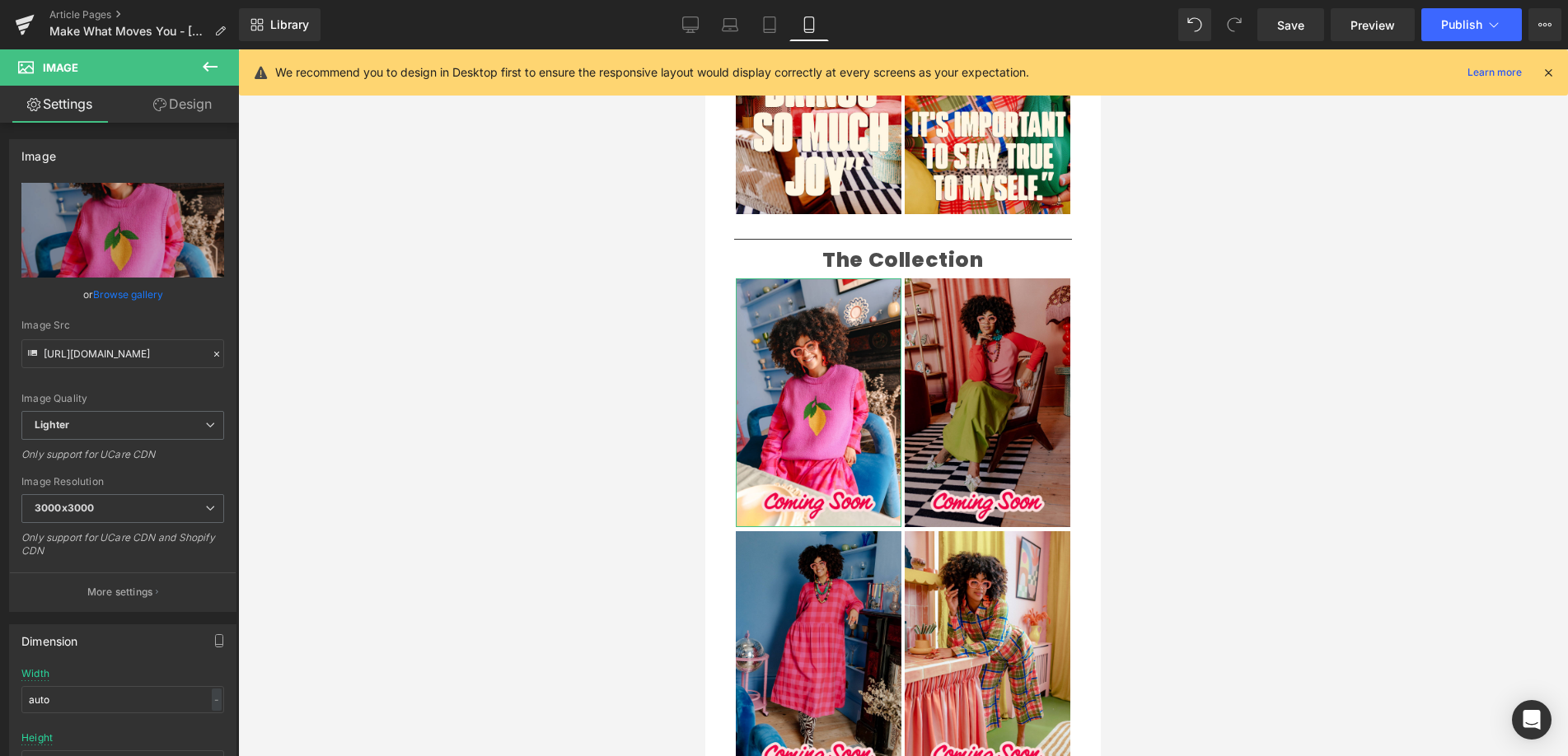
click at [135, 295] on link "Browse gallery" at bounding box center [129, 294] width 70 height 29
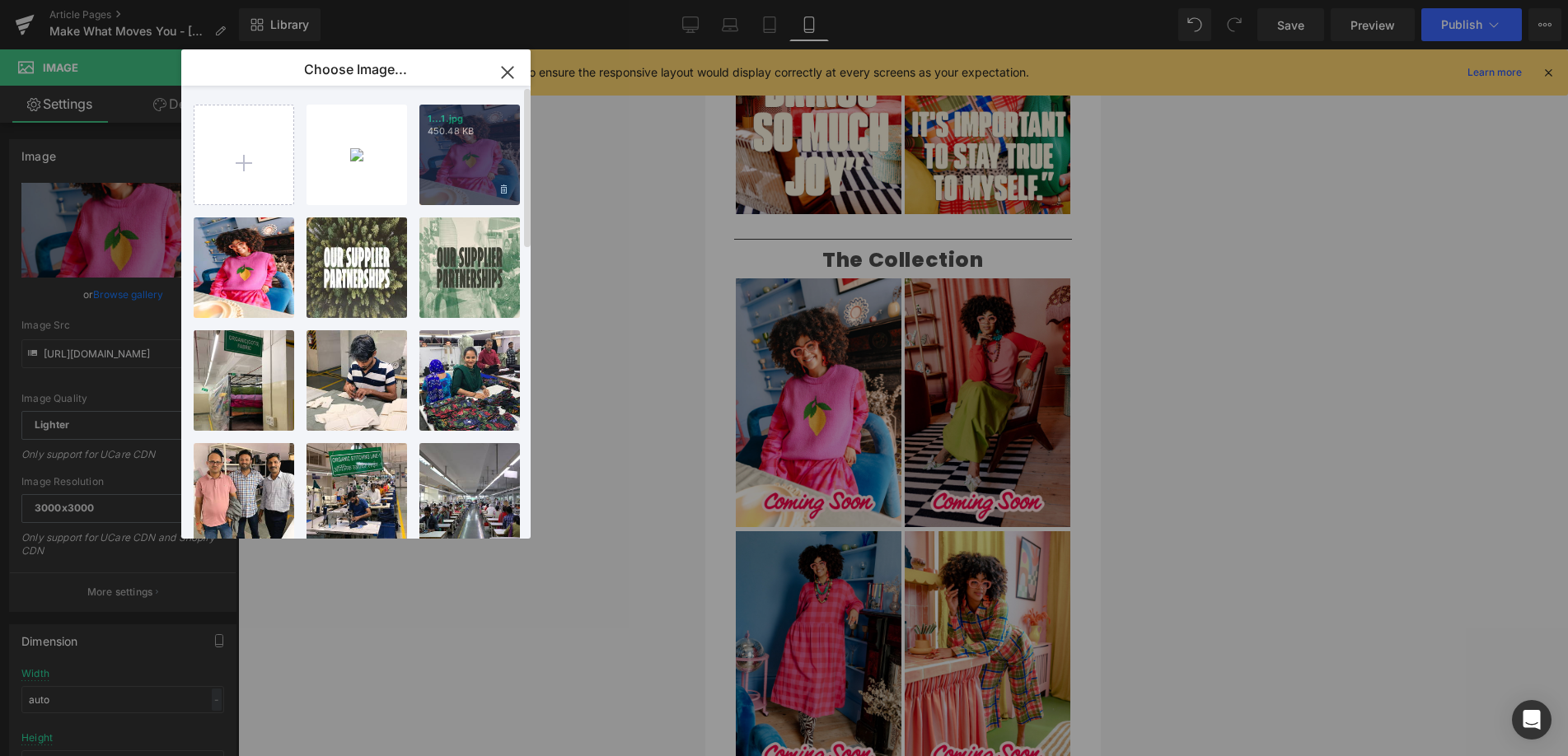
click at [471, 139] on div "1...1.jpg 450.48 KB" at bounding box center [469, 155] width 101 height 101
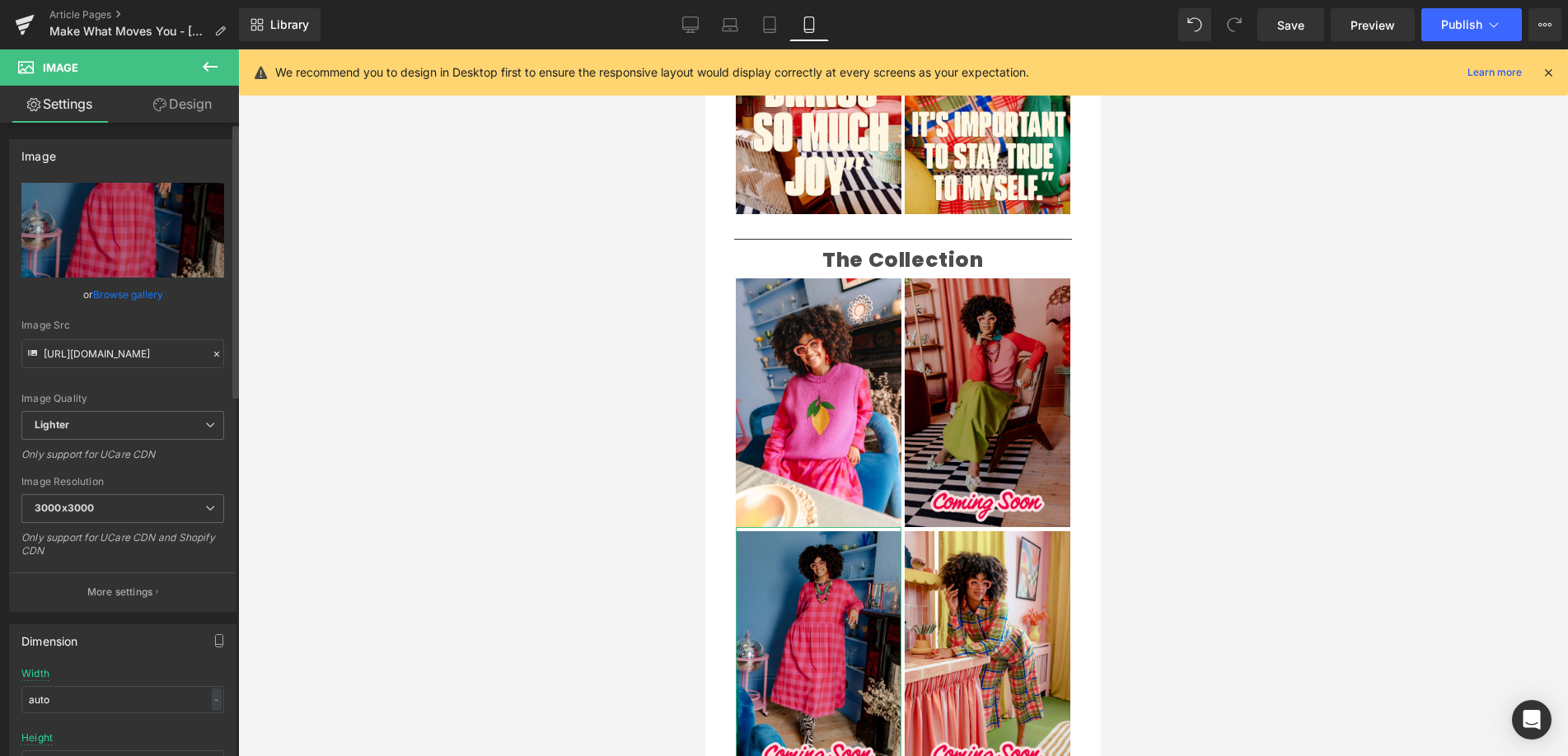
click at [128, 299] on link "Browse gallery" at bounding box center [129, 294] width 70 height 29
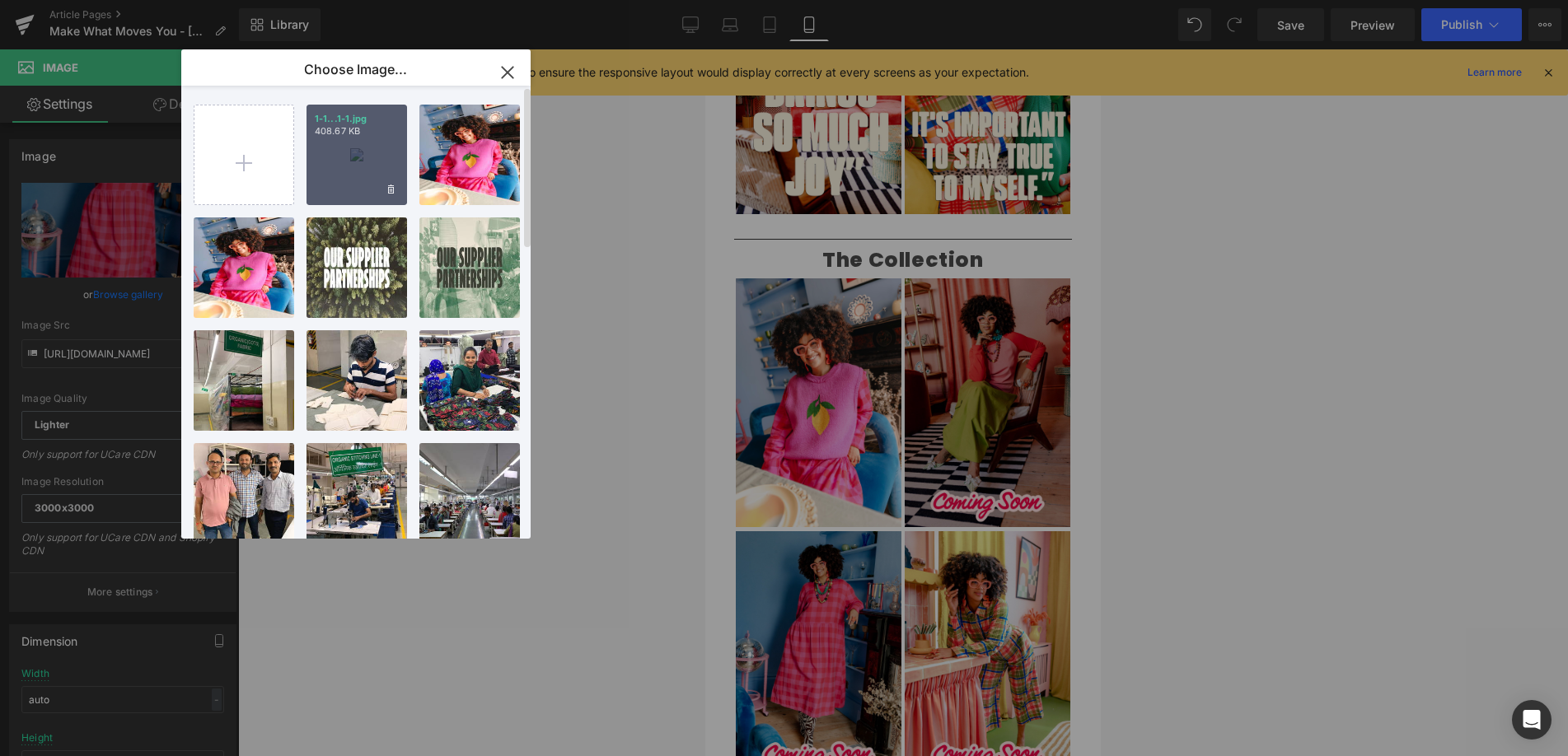
click at [334, 160] on div "1-1...1-1.jpg 408.67 KB" at bounding box center [356, 155] width 101 height 101
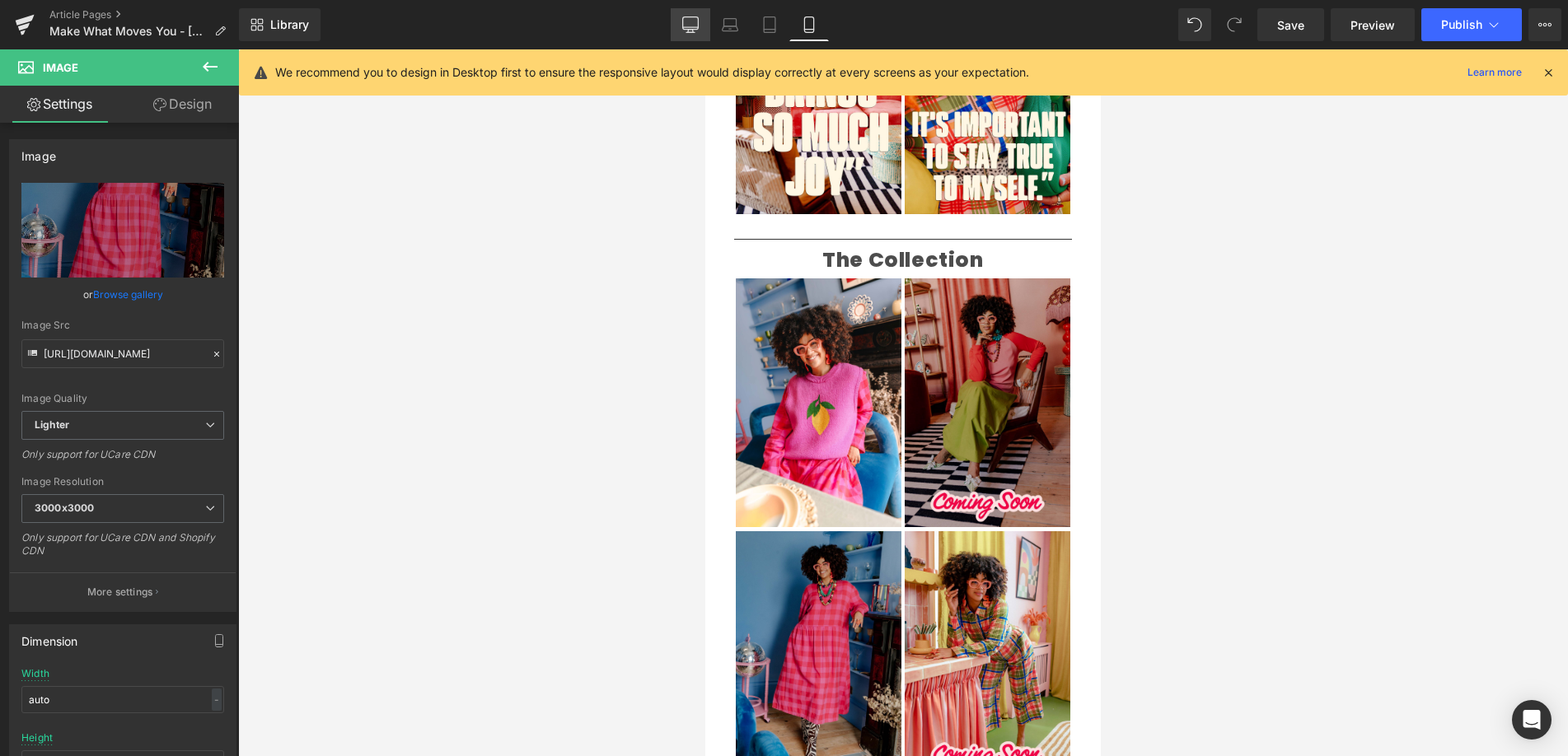
click at [684, 30] on icon at bounding box center [690, 23] width 16 height 12
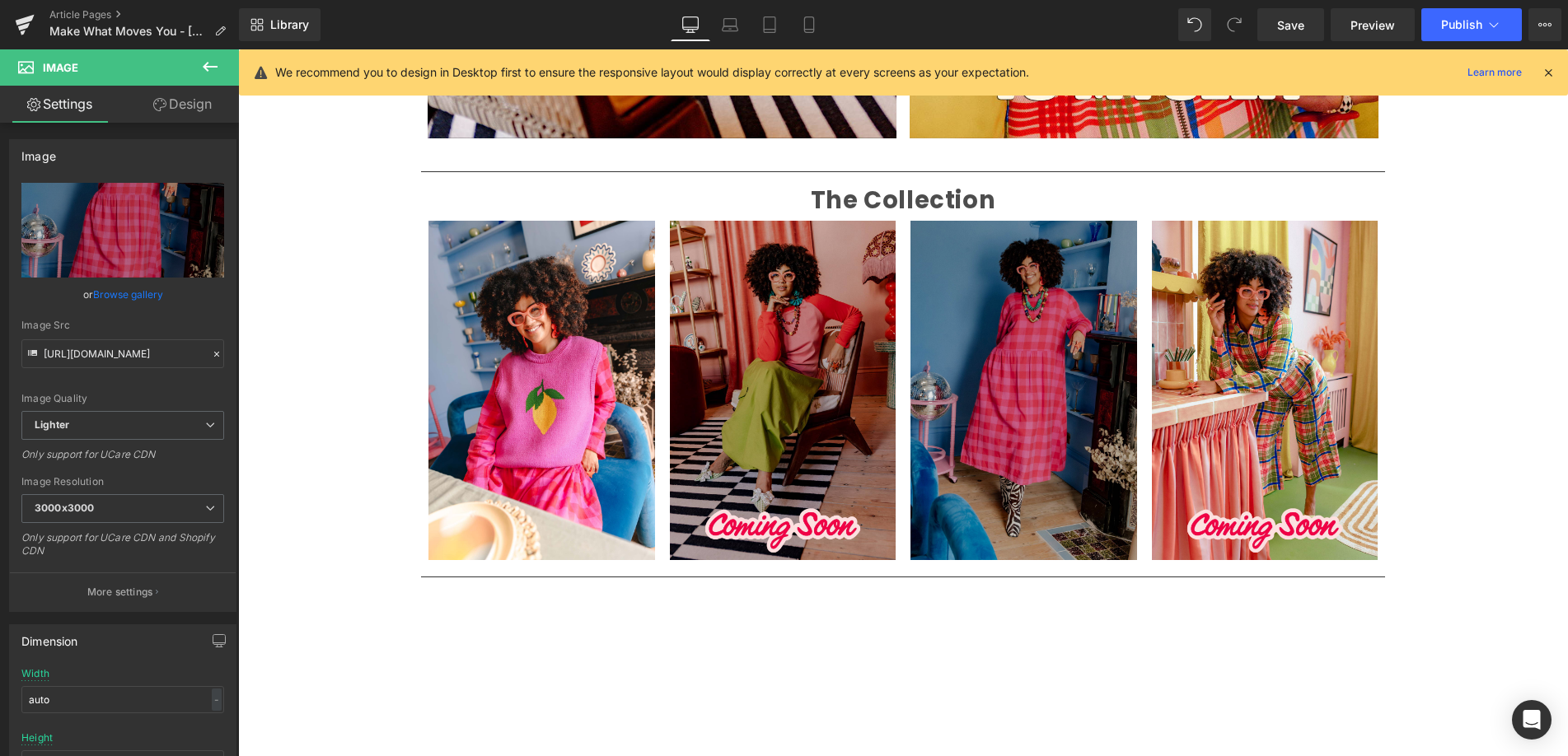
scroll to position [1790, 0]
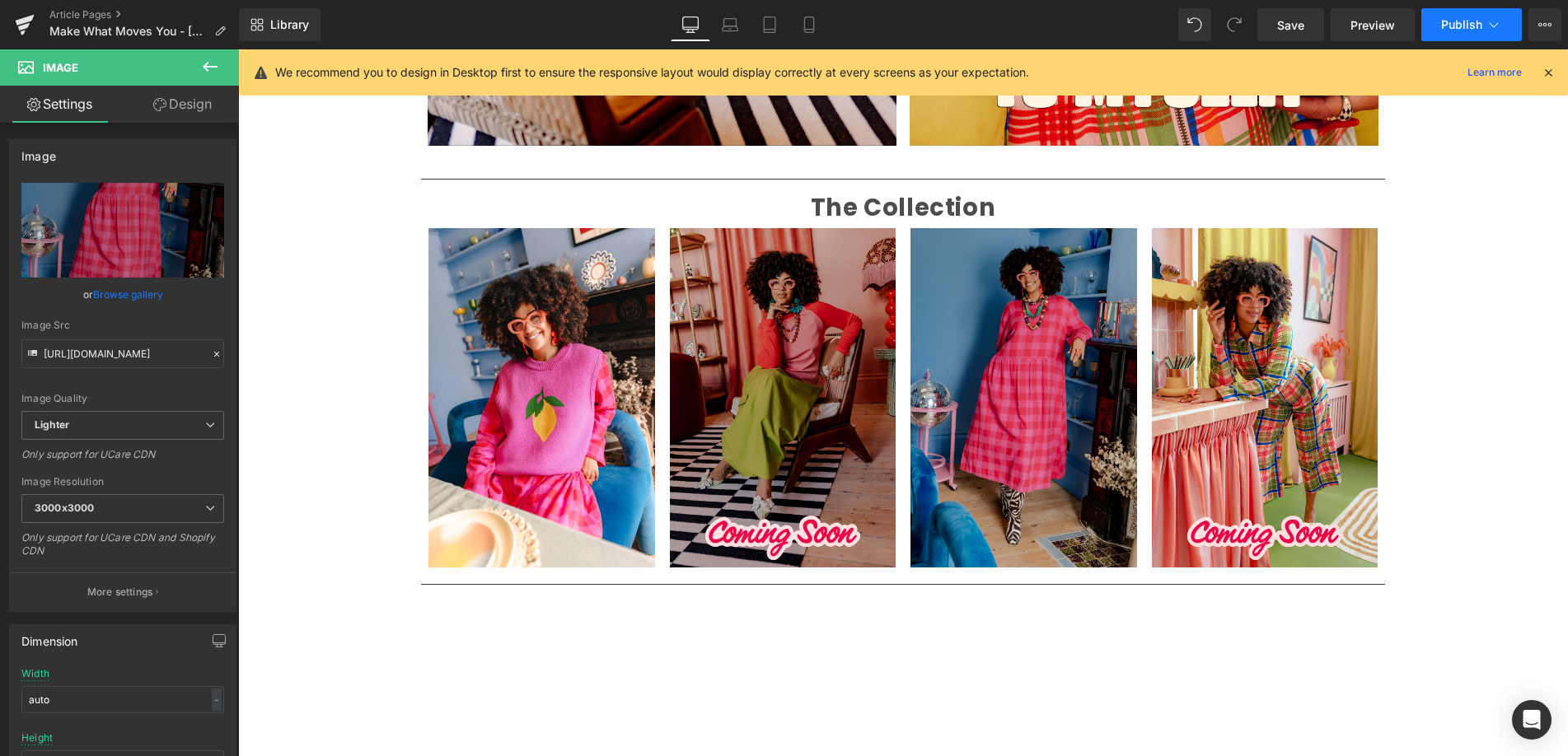
click at [1452, 28] on span "Publish" at bounding box center [1462, 25] width 42 height 13
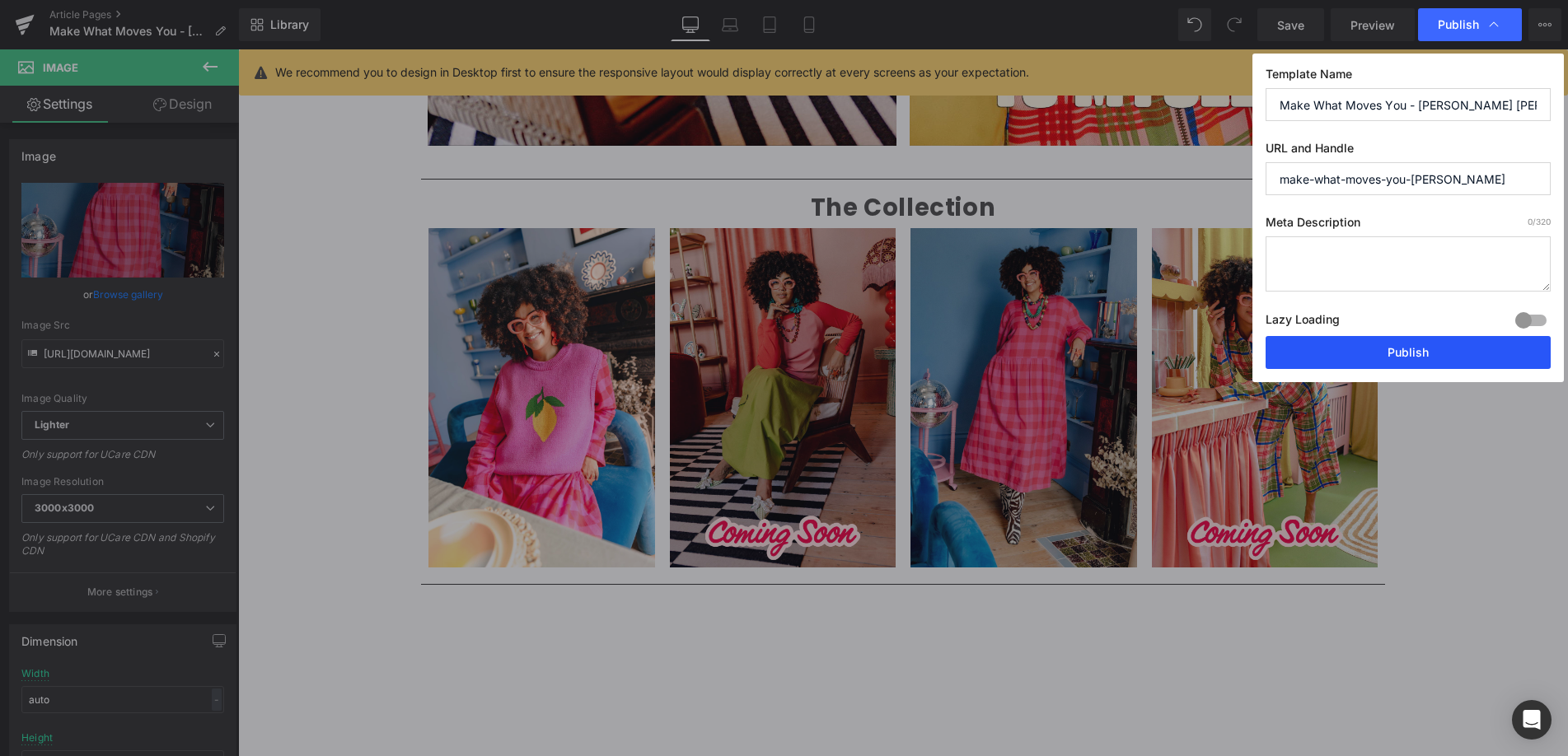
click at [1400, 353] on button "Publish" at bounding box center [1408, 353] width 285 height 33
